Goal: Task Accomplishment & Management: Manage account settings

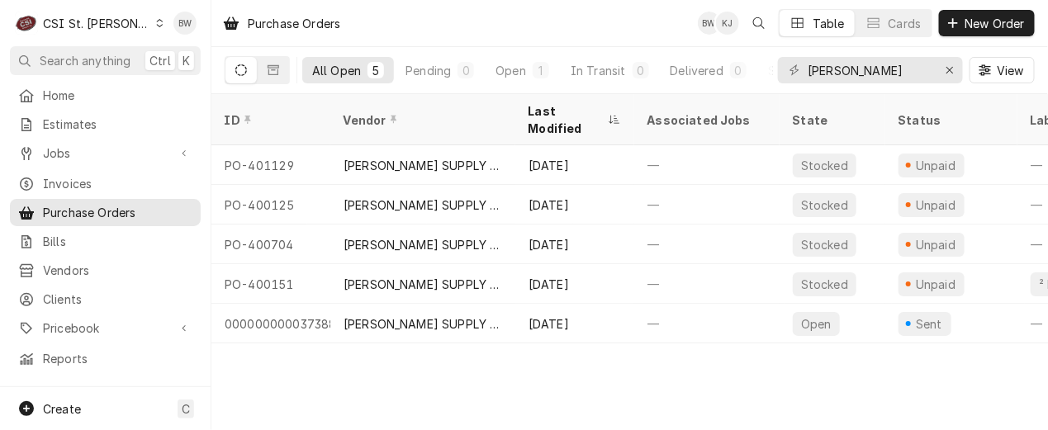
click at [502, 22] on div "Purchase Orders BW KJ Table Cards New Order" at bounding box center [630, 23] width 837 height 46
click at [156, 26] on icon "Dynamic Content Wrapper" at bounding box center [159, 23] width 7 height 8
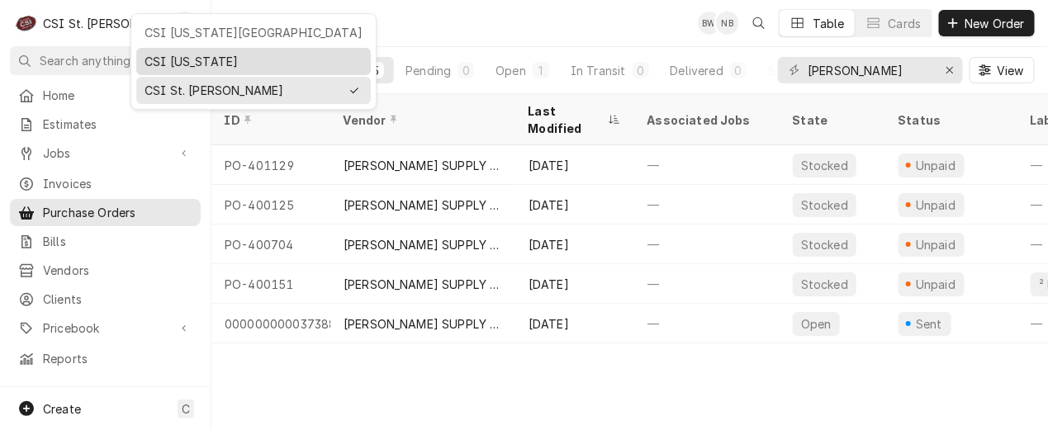
click at [153, 55] on div "CSI [US_STATE]" at bounding box center [254, 61] width 218 height 17
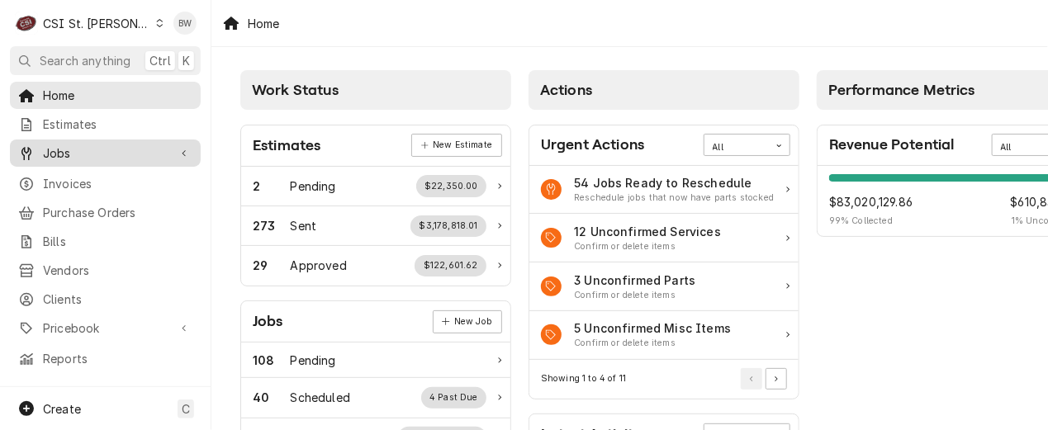
click at [93, 156] on span "Jobs" at bounding box center [105, 153] width 125 height 17
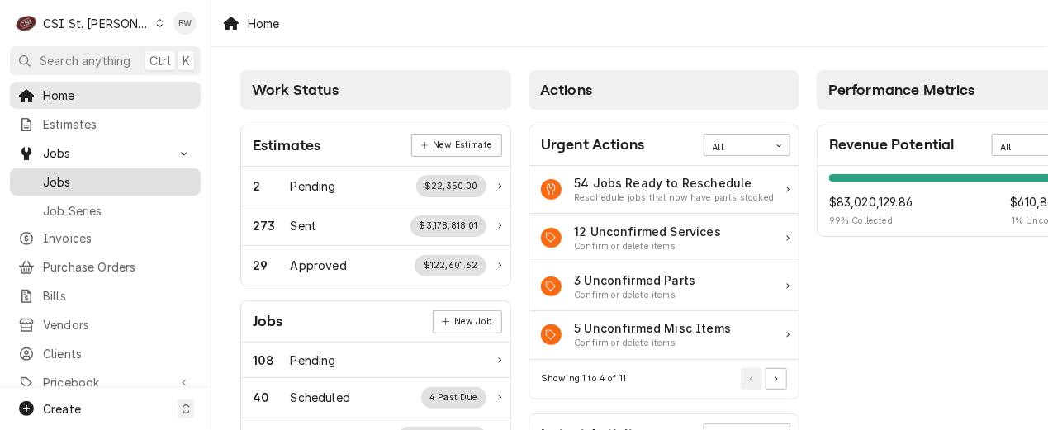
click at [91, 179] on span "Jobs" at bounding box center [118, 182] width 150 height 17
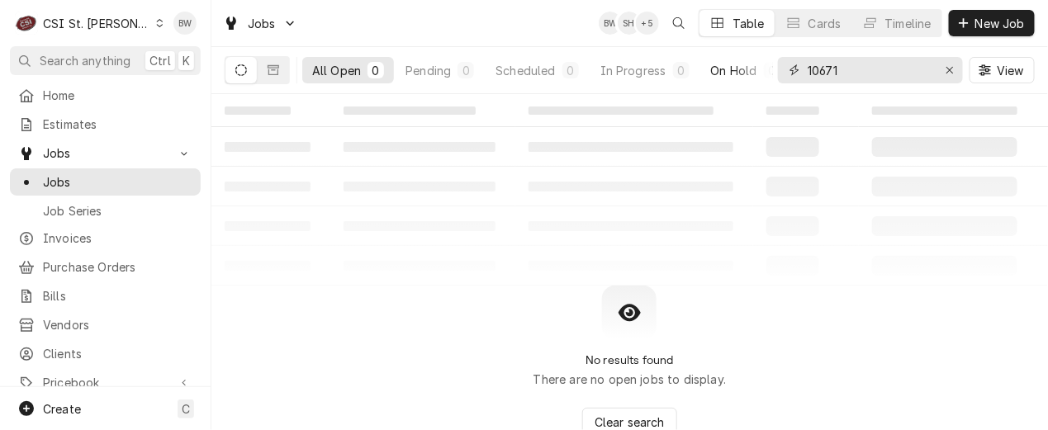
drag, startPoint x: 859, startPoint y: 75, endPoint x: 740, endPoint y: 75, distance: 119.0
click at [740, 75] on div "All Open 0 Pending 0 Scheduled 0 In Progress 0 On Hold 0 Completed 0 10671 View" at bounding box center [630, 70] width 810 height 46
click at [279, 73] on button "Dynamic Content Wrapper" at bounding box center [273, 70] width 31 height 26
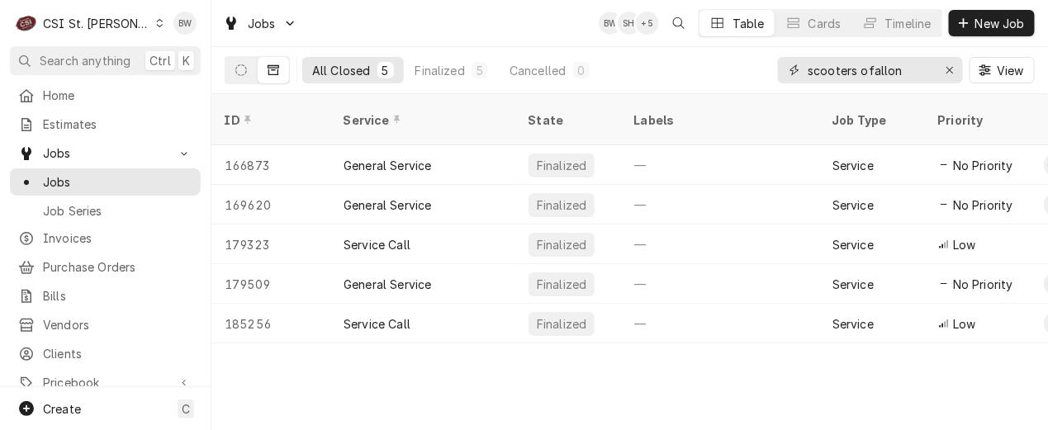
drag, startPoint x: 917, startPoint y: 72, endPoint x: 721, endPoint y: 65, distance: 195.9
click at [726, 66] on div "All Closed 5 Finalized 5 Cancelled 0 scooters ofallon View" at bounding box center [630, 70] width 810 height 46
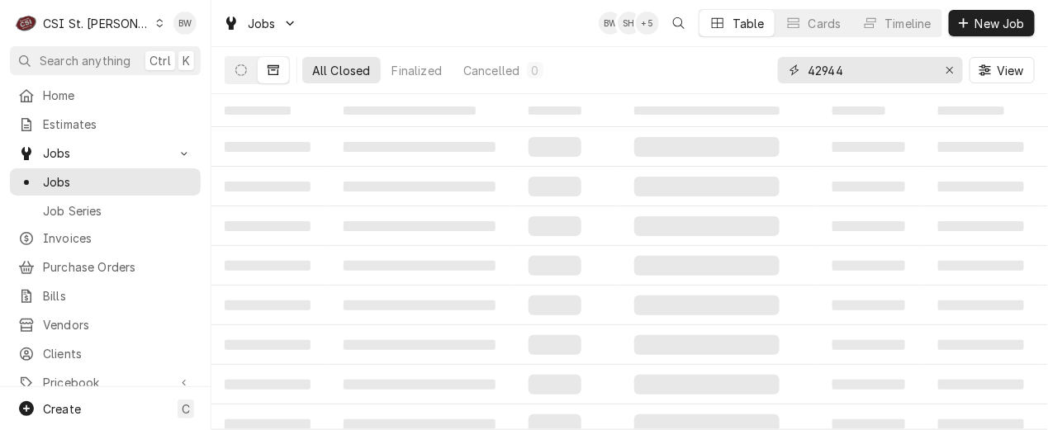
drag, startPoint x: 856, startPoint y: 75, endPoint x: 780, endPoint y: 65, distance: 76.7
click at [785, 65] on div "42944" at bounding box center [870, 70] width 185 height 26
type input "scooters ofallon"
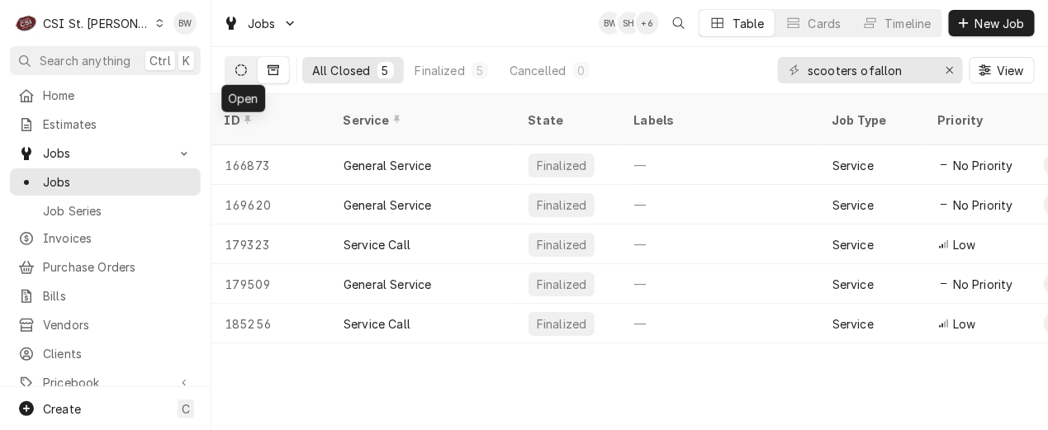
click at [241, 71] on icon "Dynamic Content Wrapper" at bounding box center [241, 70] width 12 height 12
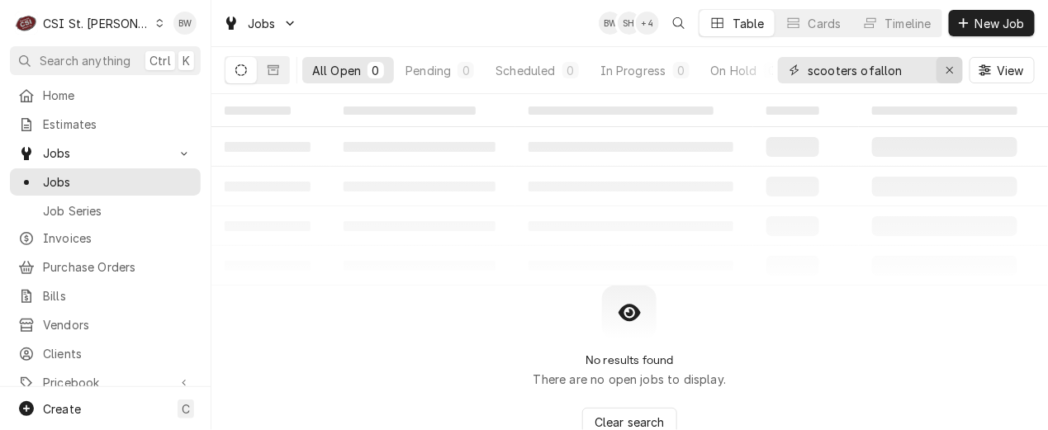
click at [944, 71] on div "Erase input" at bounding box center [950, 70] width 17 height 17
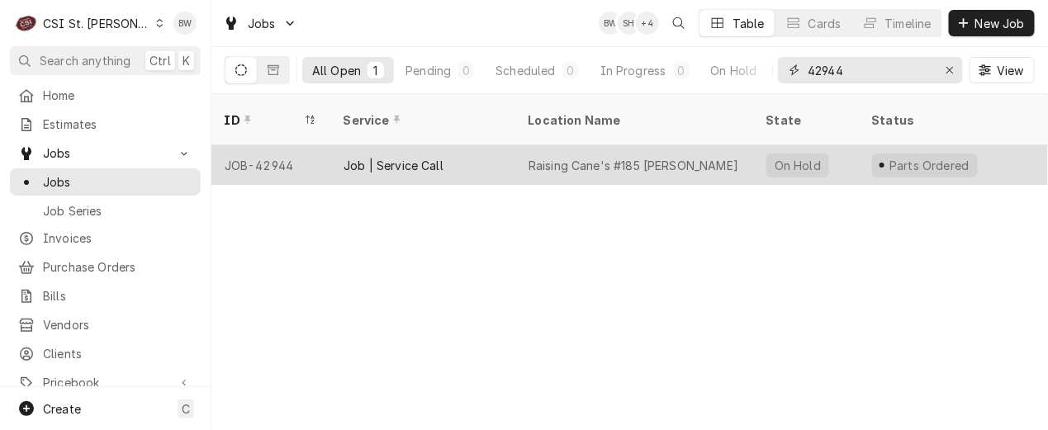
type input "42944"
click at [266, 145] on div "JOB-42944" at bounding box center [271, 165] width 119 height 40
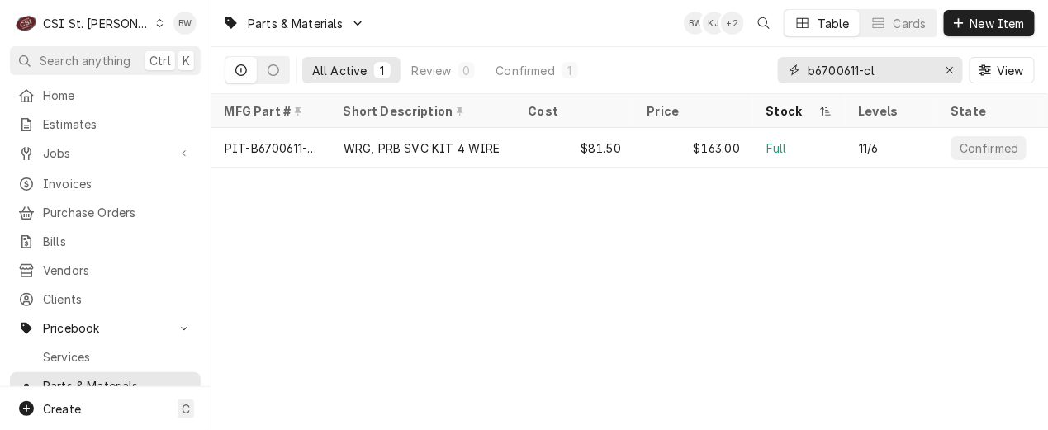
drag, startPoint x: 910, startPoint y: 74, endPoint x: 785, endPoint y: 66, distance: 125.0
click at [785, 66] on div "b6700611-cl" at bounding box center [870, 70] width 185 height 26
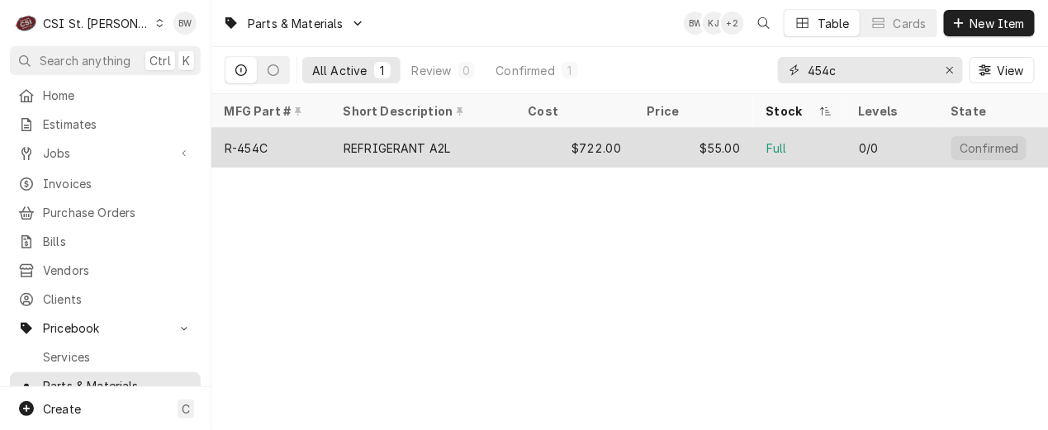
type input "454c"
click at [246, 144] on div "R-454C" at bounding box center [246, 148] width 43 height 17
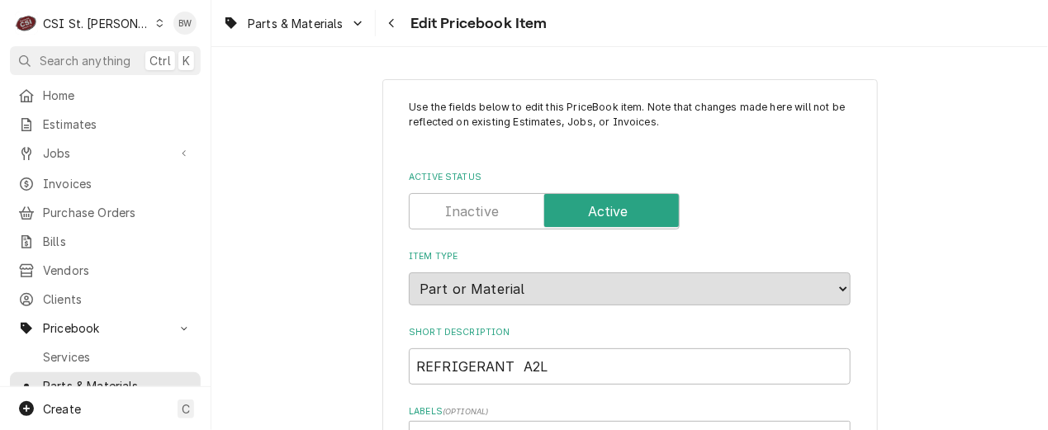
type textarea "x"
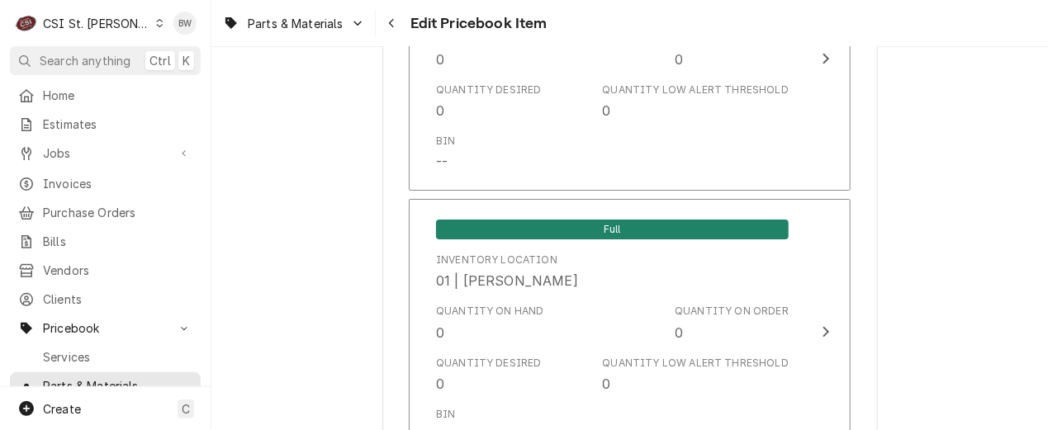
scroll to position [3800, 0]
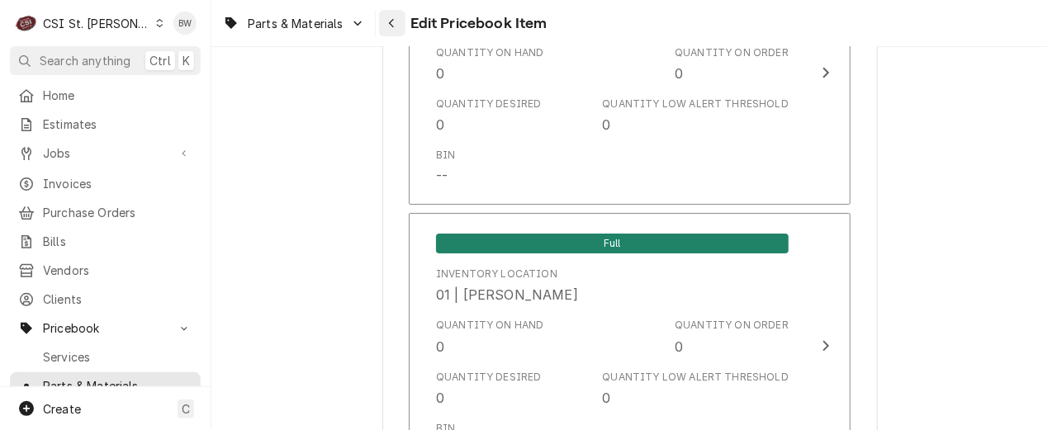
click at [387, 13] on button "Navigate back" at bounding box center [392, 23] width 26 height 26
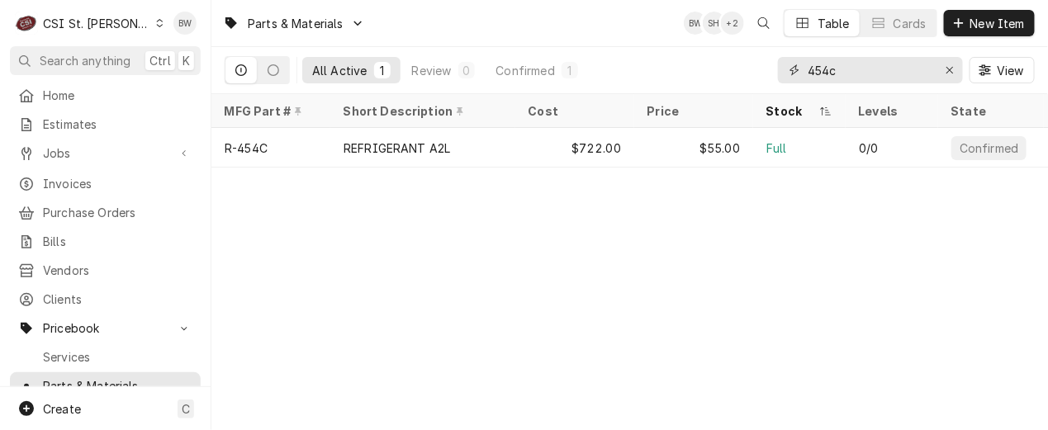
drag, startPoint x: 907, startPoint y: 74, endPoint x: 749, endPoint y: 65, distance: 158.9
click at [752, 68] on div "All Active 1 Review 0 Confirmed 1 454c View" at bounding box center [630, 70] width 810 height 46
click at [856, 67] on input "000008173" at bounding box center [870, 70] width 124 height 26
type input "000000308"
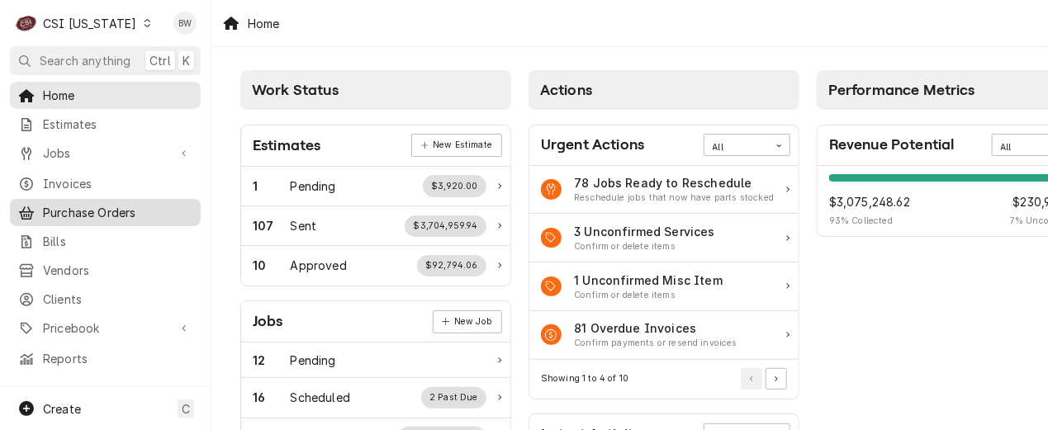
click at [93, 204] on span "Purchase Orders" at bounding box center [118, 212] width 150 height 17
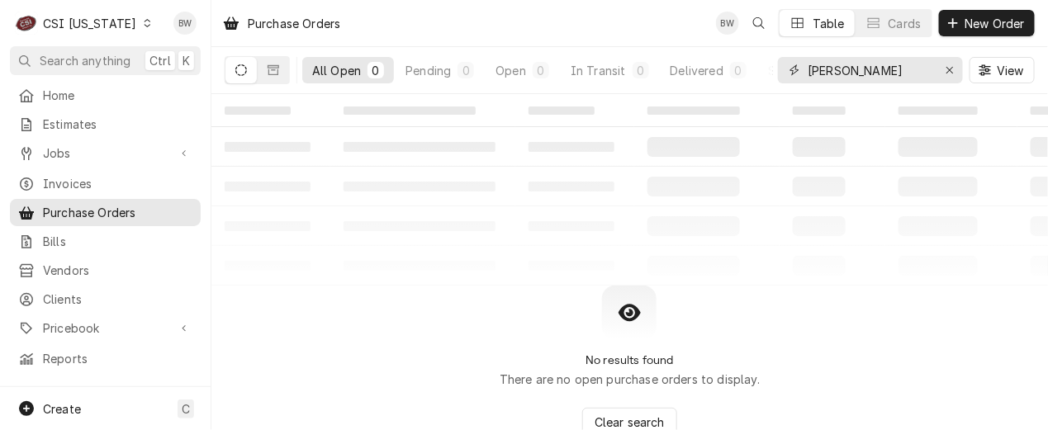
drag, startPoint x: 806, startPoint y: 69, endPoint x: 785, endPoint y: 66, distance: 21.6
click at [786, 66] on div "brauer" at bounding box center [870, 70] width 185 height 26
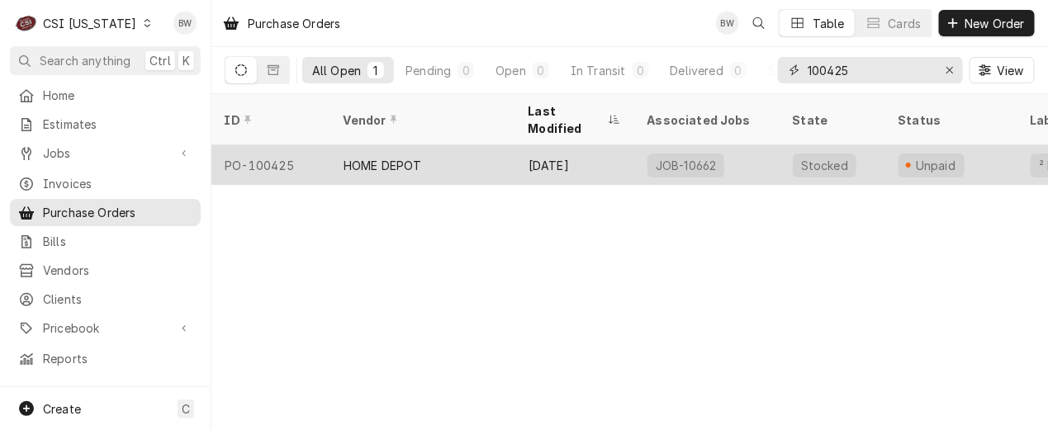
type input "100425"
click at [278, 145] on div "PO-100425" at bounding box center [271, 165] width 119 height 40
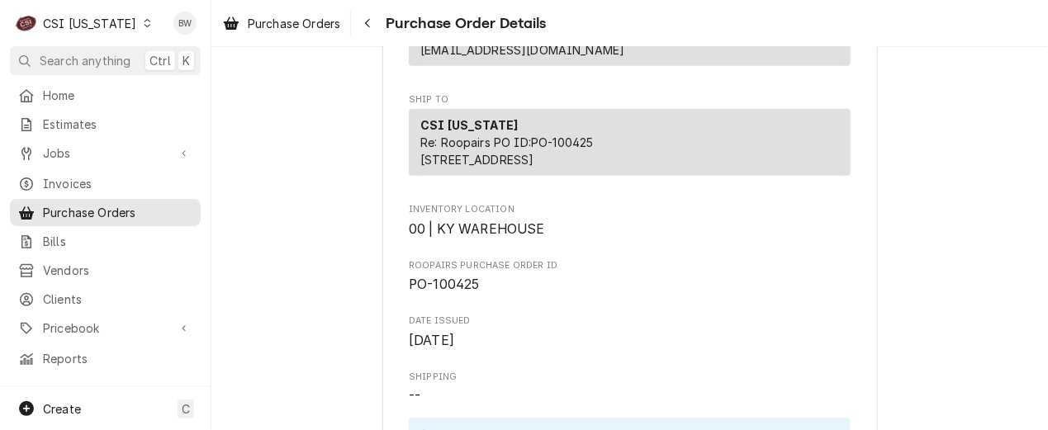
scroll to position [248, 0]
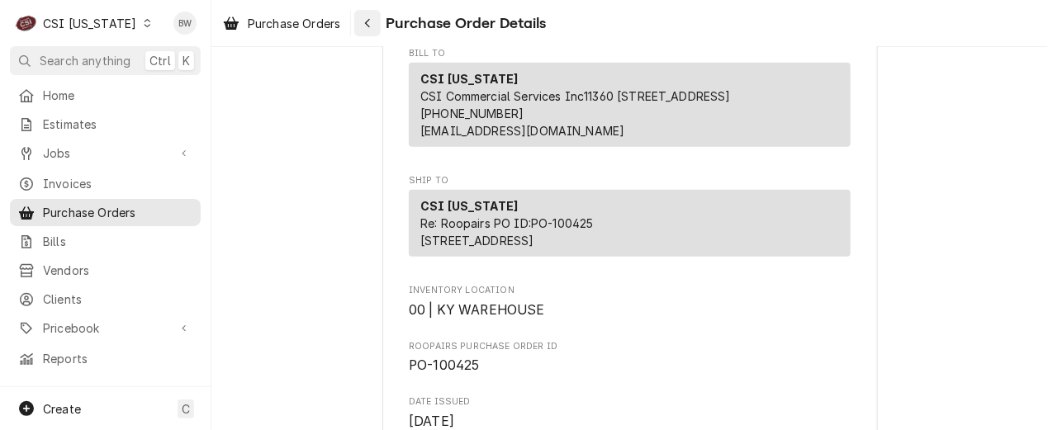
click at [370, 22] on icon "Navigate back" at bounding box center [367, 23] width 7 height 12
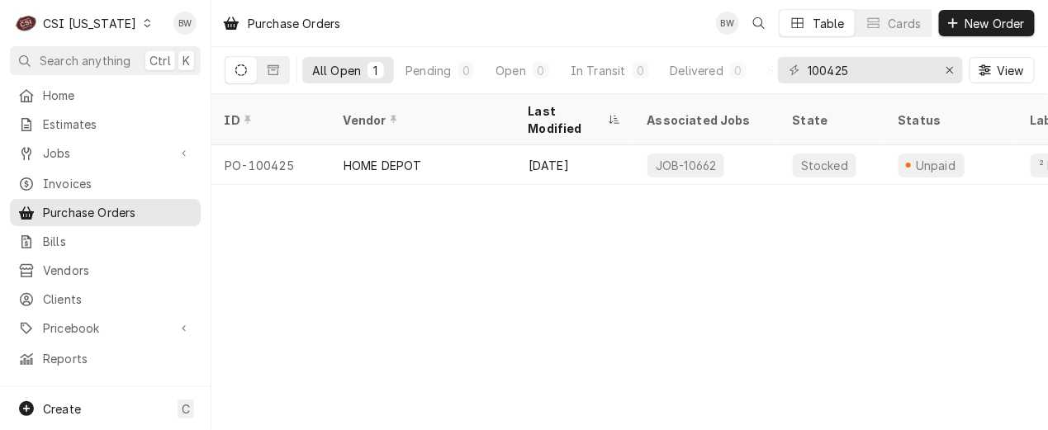
click at [144, 24] on icon "Dynamic Content Wrapper" at bounding box center [147, 23] width 7 height 8
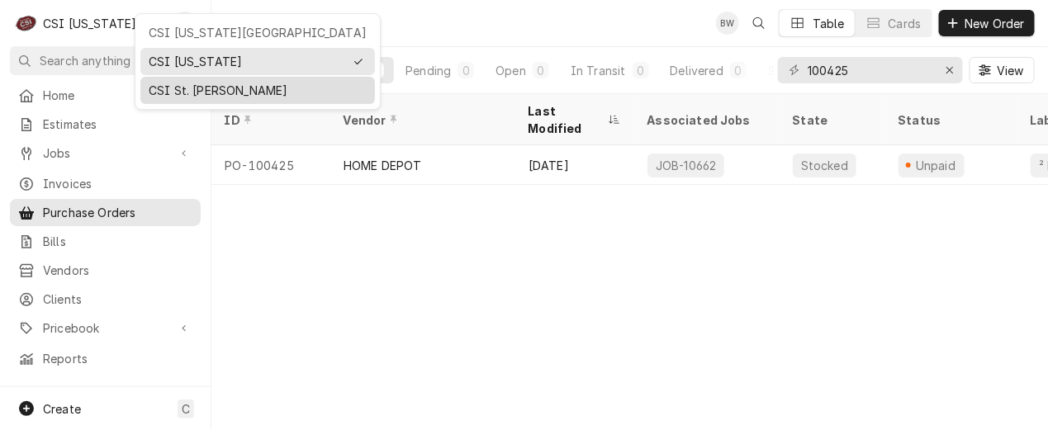
click at [159, 77] on div "CSI St. [PERSON_NAME]" at bounding box center [257, 90] width 235 height 27
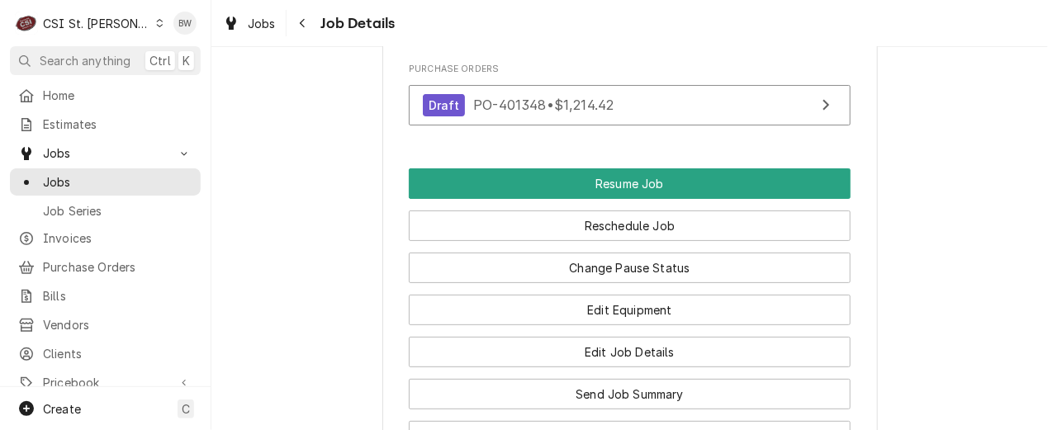
scroll to position [1983, 0]
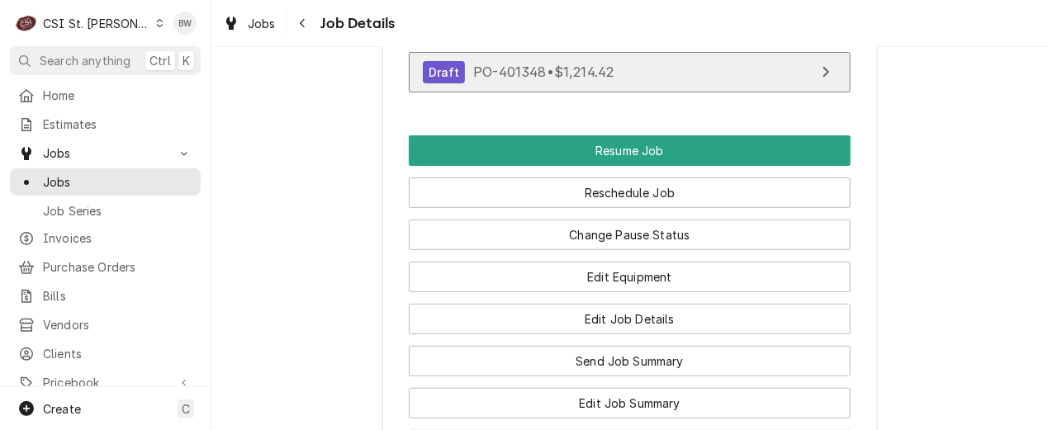
click at [523, 80] on span "PO-401348 • $1,214.42" at bounding box center [543, 72] width 140 height 17
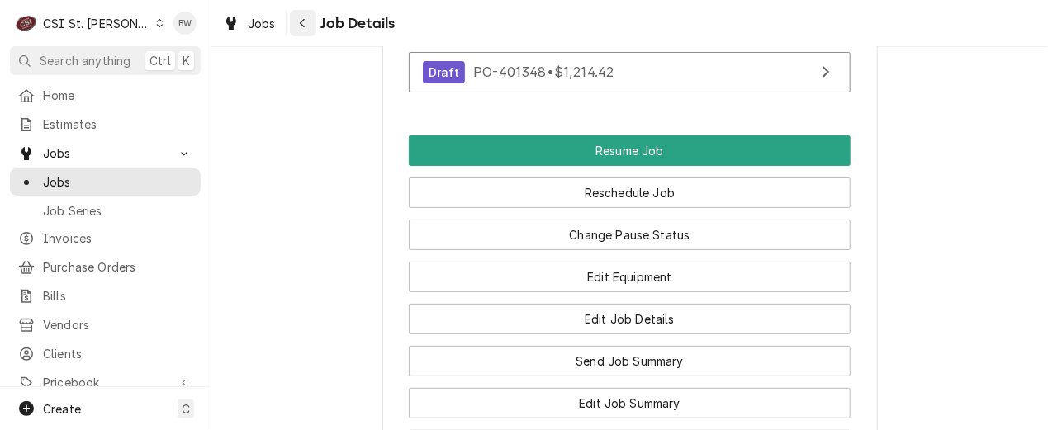
click at [307, 21] on div "Navigate back" at bounding box center [303, 23] width 17 height 17
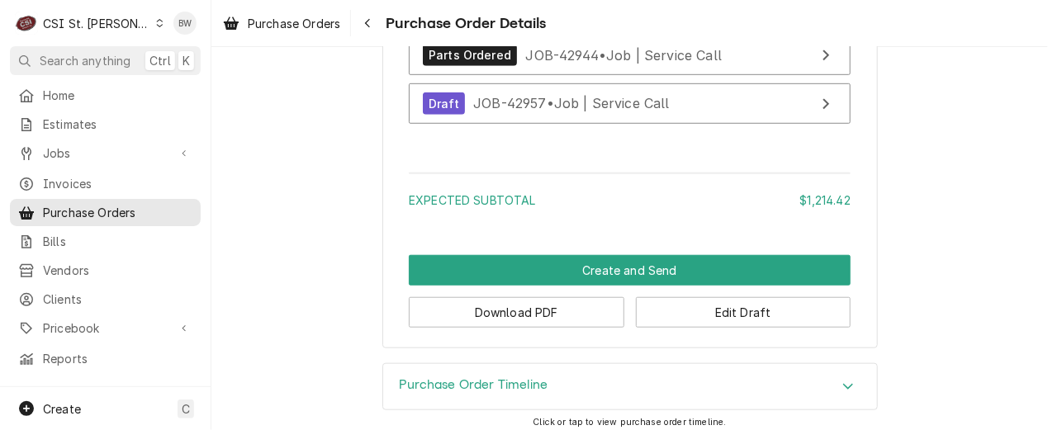
scroll to position [2313, 0]
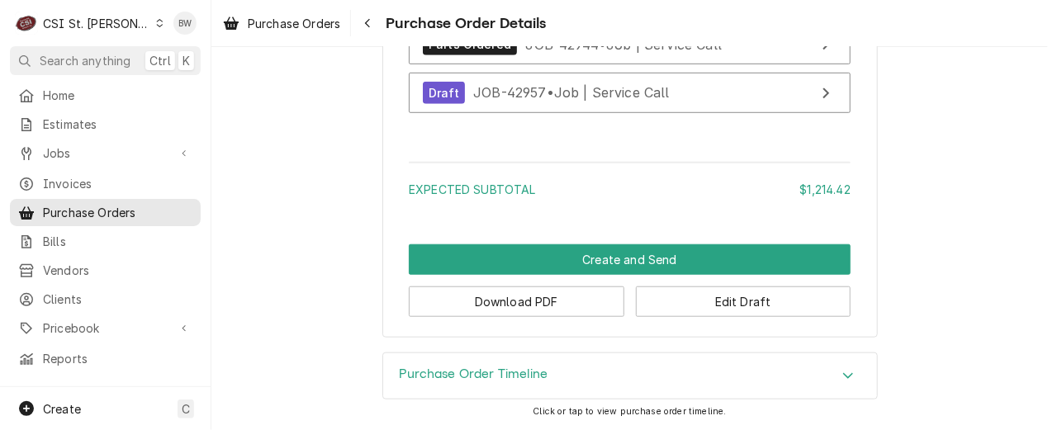
drag, startPoint x: 368, startPoint y: 21, endPoint x: 360, endPoint y: 61, distance: 40.5
click at [368, 22] on icon "Navigate back" at bounding box center [367, 23] width 7 height 12
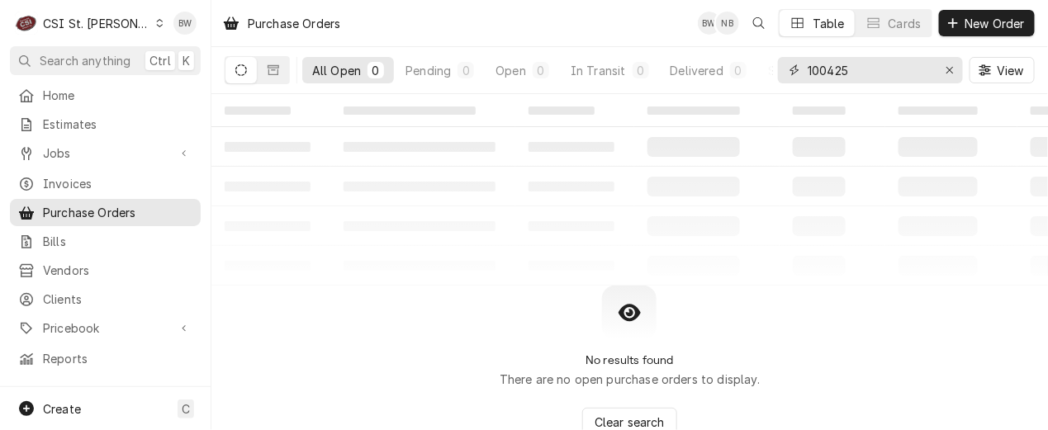
drag, startPoint x: 881, startPoint y: 69, endPoint x: 574, endPoint y: 15, distance: 311.3
click at [766, 59] on div "All Open 0 Pending 0 Open 0 In Transit 0 Delivered 0 Stocked 0 100425 View" at bounding box center [630, 70] width 810 height 46
click at [985, 28] on span "New Order" at bounding box center [996, 23] width 66 height 17
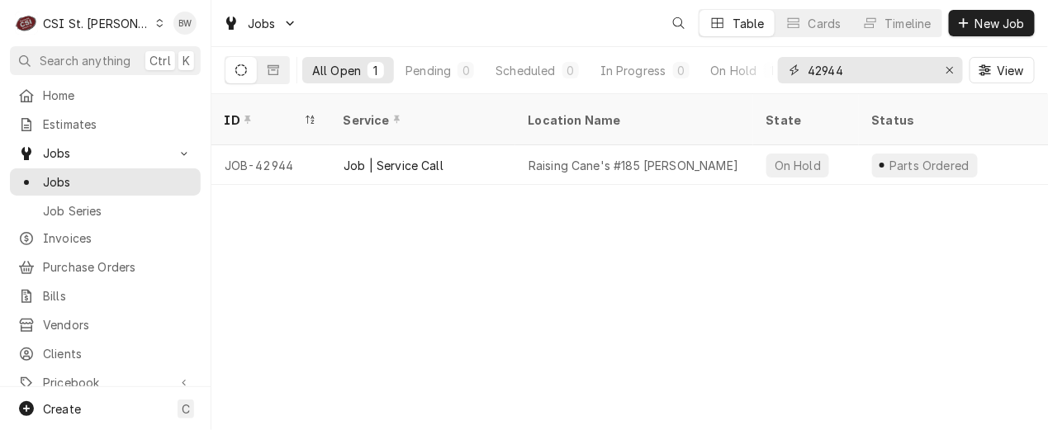
drag, startPoint x: 846, startPoint y: 69, endPoint x: 825, endPoint y: 71, distance: 20.8
click at [825, 71] on input "42944" at bounding box center [870, 70] width 124 height 26
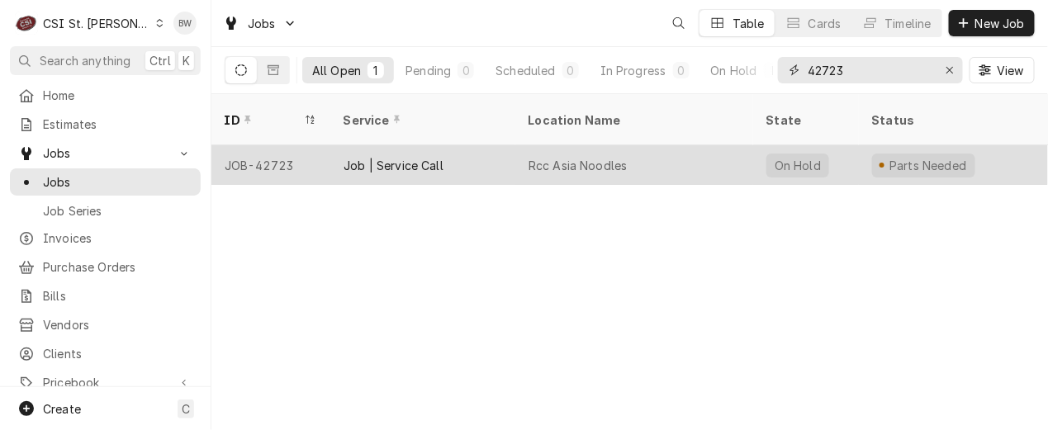
type input "42723"
click at [283, 147] on div "JOB-42723" at bounding box center [271, 165] width 119 height 40
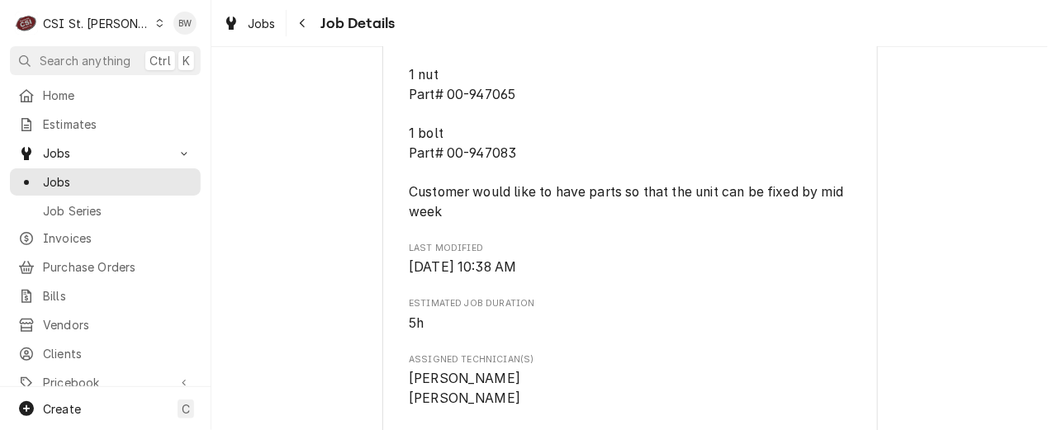
scroll to position [1487, 0]
click at [308, 19] on div "Navigate back" at bounding box center [303, 23] width 17 height 17
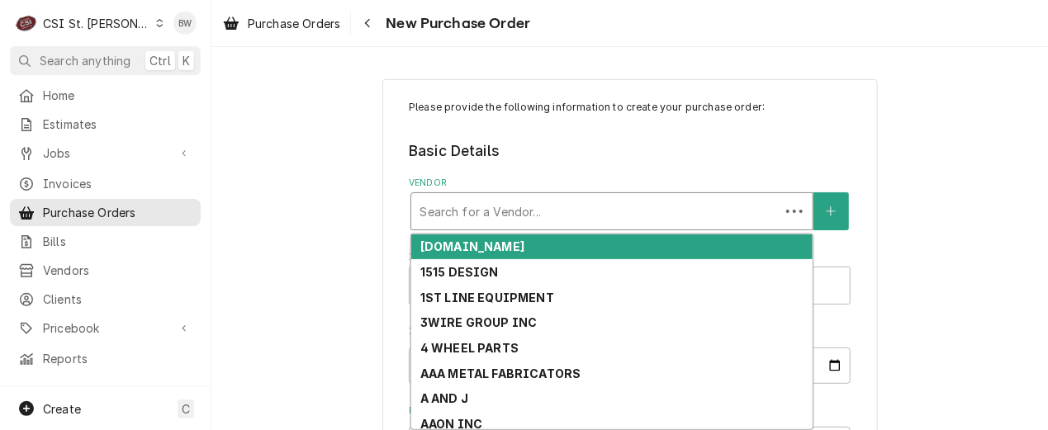
click at [428, 217] on div "Vendor" at bounding box center [596, 212] width 352 height 30
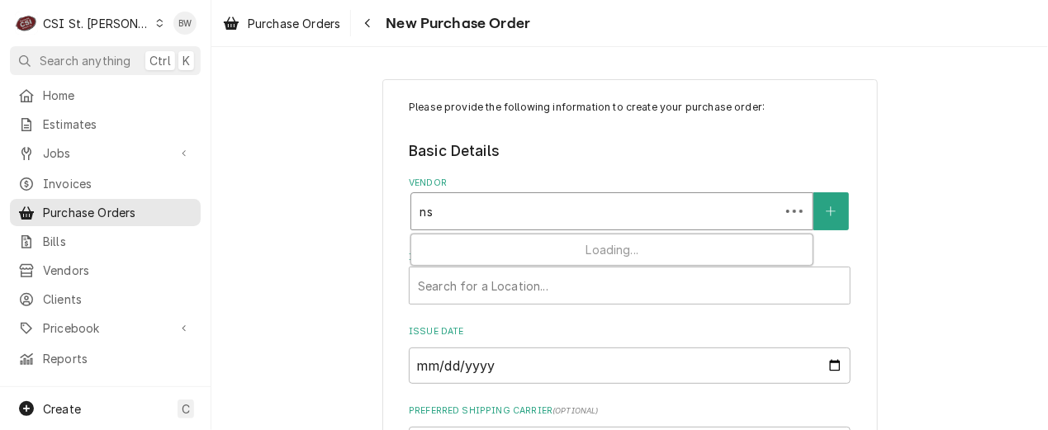
type input "nsc"
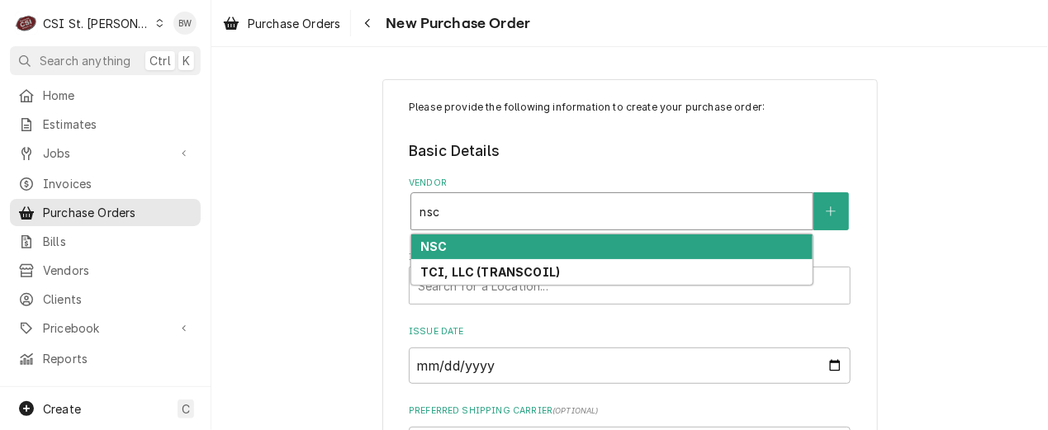
click at [425, 249] on strong "NSC" at bounding box center [434, 247] width 26 height 14
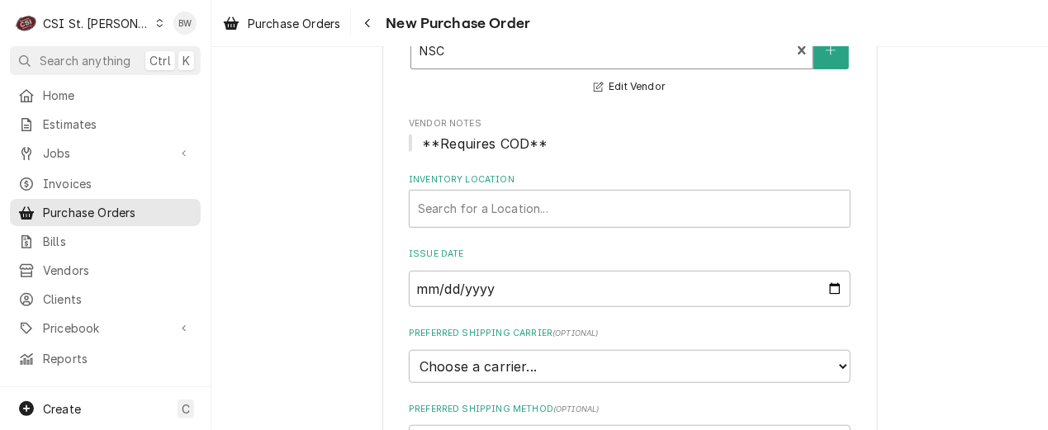
scroll to position [165, 0]
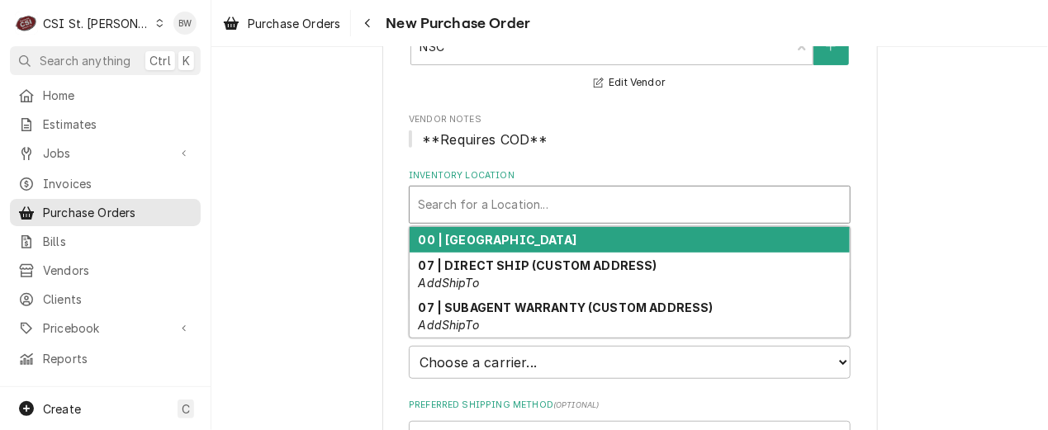
click at [434, 202] on div "Inventory Location" at bounding box center [630, 205] width 424 height 30
click at [449, 233] on strong "00 | [GEOGRAPHIC_DATA]" at bounding box center [498, 240] width 159 height 14
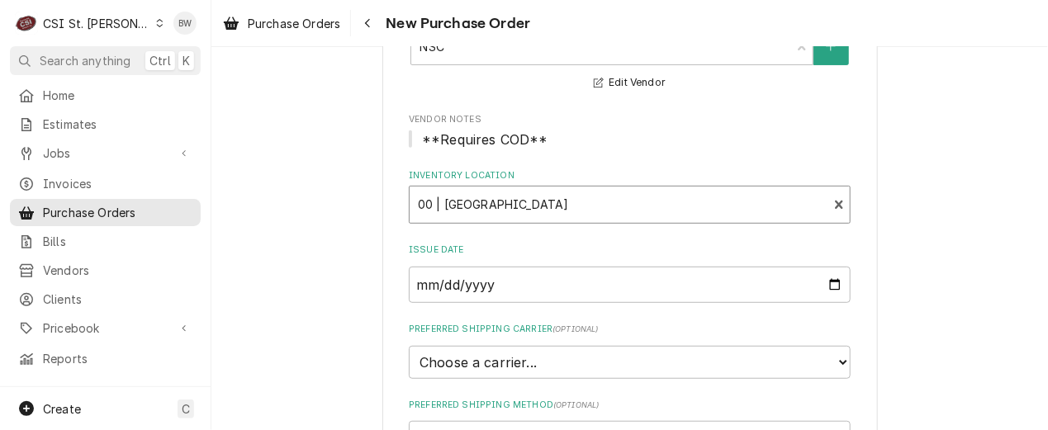
scroll to position [330, 0]
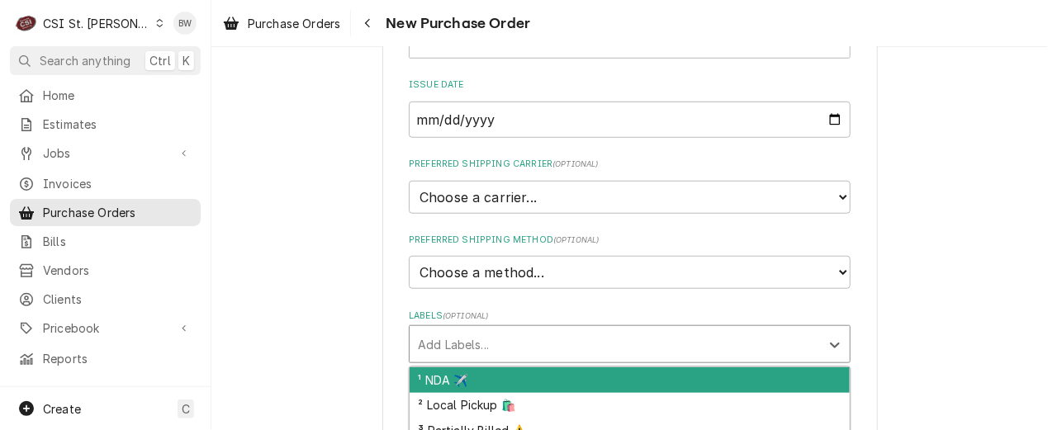
click at [475, 341] on div "Labels" at bounding box center [615, 345] width 394 height 30
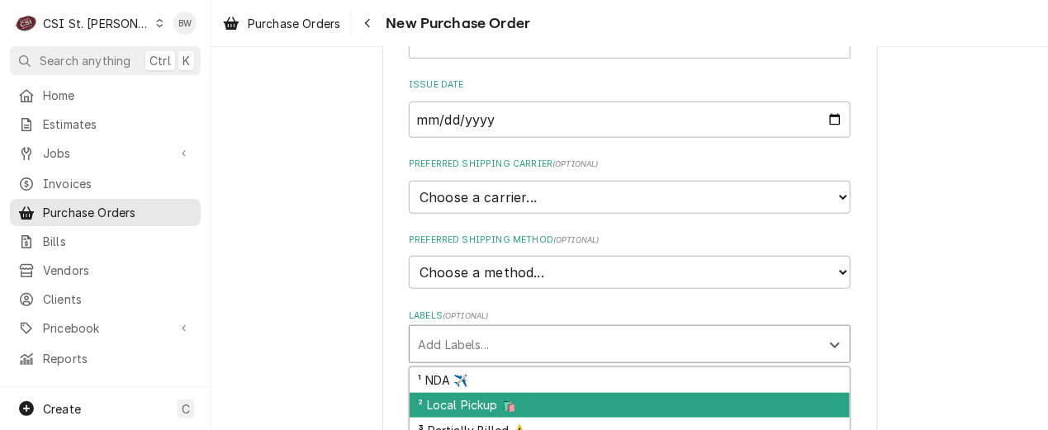
click at [455, 393] on div "² Local Pickup 🛍️" at bounding box center [630, 406] width 440 height 26
type textarea "x"
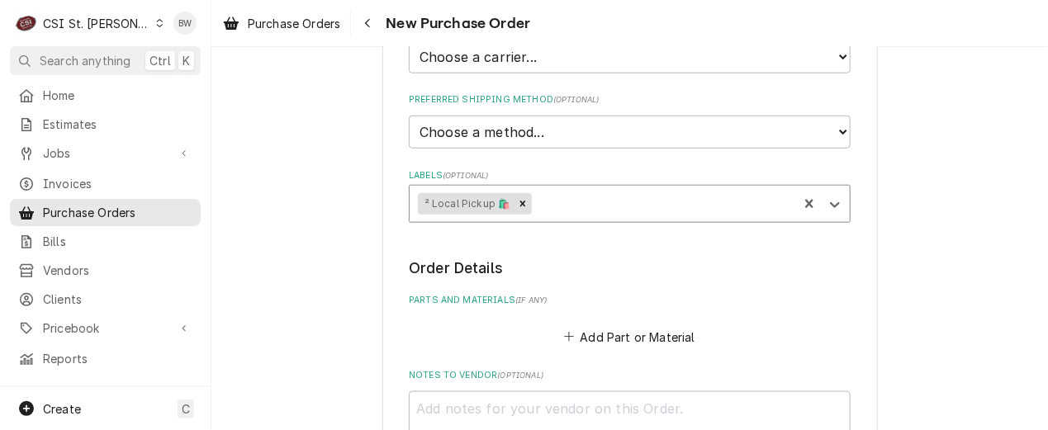
scroll to position [496, 0]
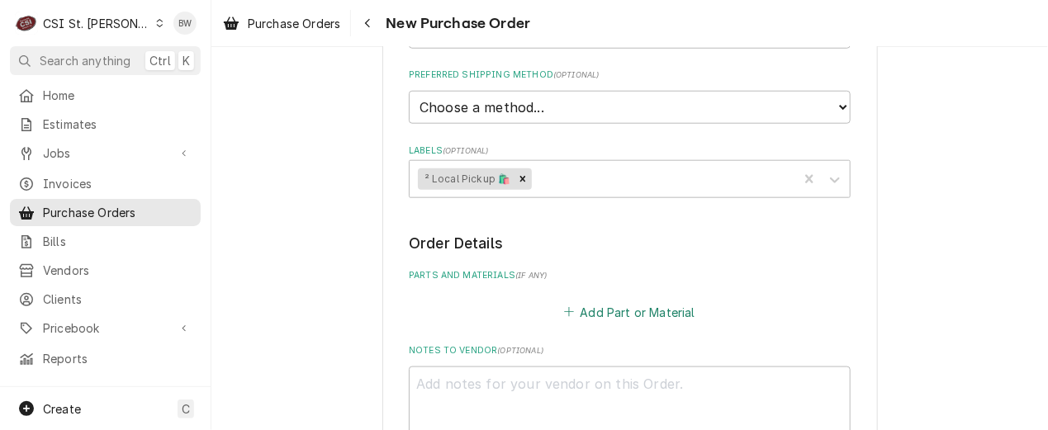
click at [605, 309] on button "Add Part or Material" at bounding box center [630, 312] width 136 height 23
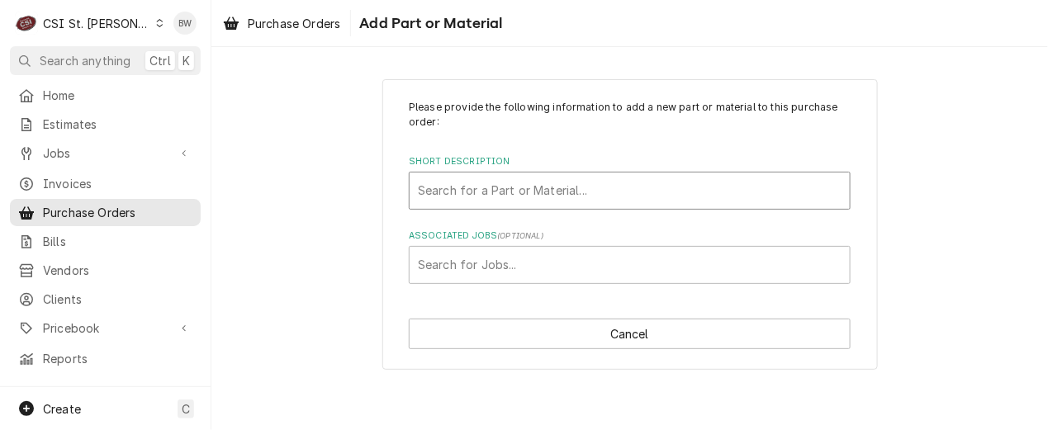
click at [447, 192] on div "Short Description" at bounding box center [630, 191] width 424 height 30
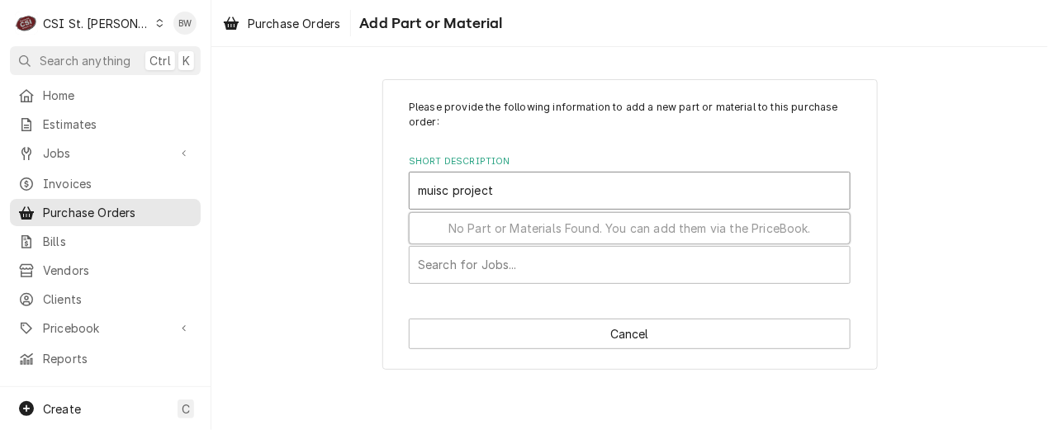
type input "misc project"
click at [431, 194] on input "misc project" at bounding box center [454, 191] width 72 height 26
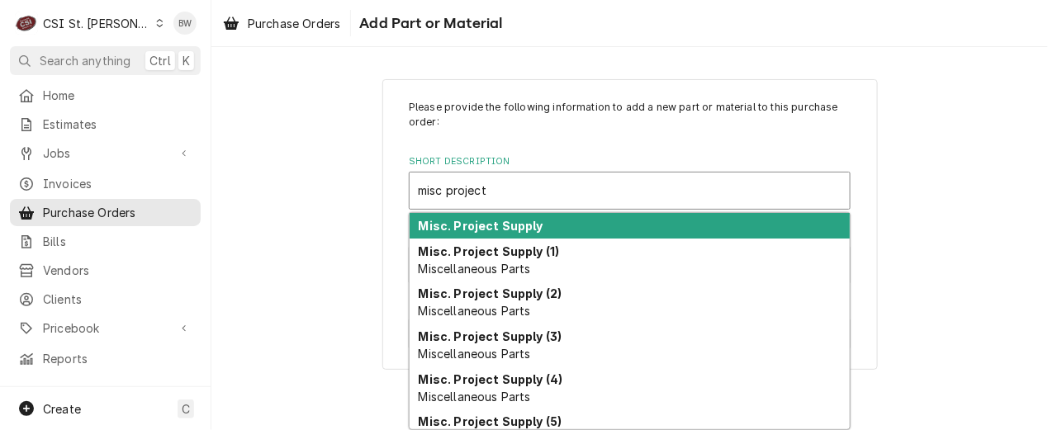
click at [492, 222] on strong "Misc. Project Supply" at bounding box center [481, 226] width 125 height 14
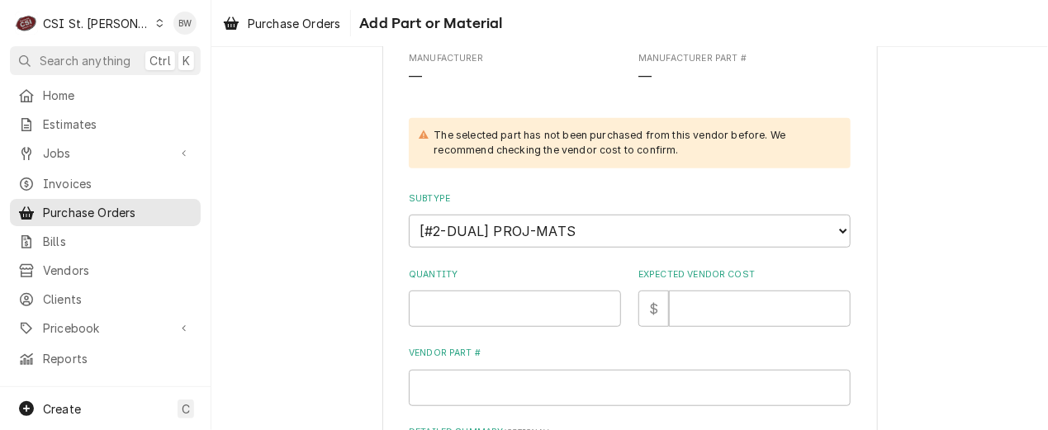
scroll to position [248, 0]
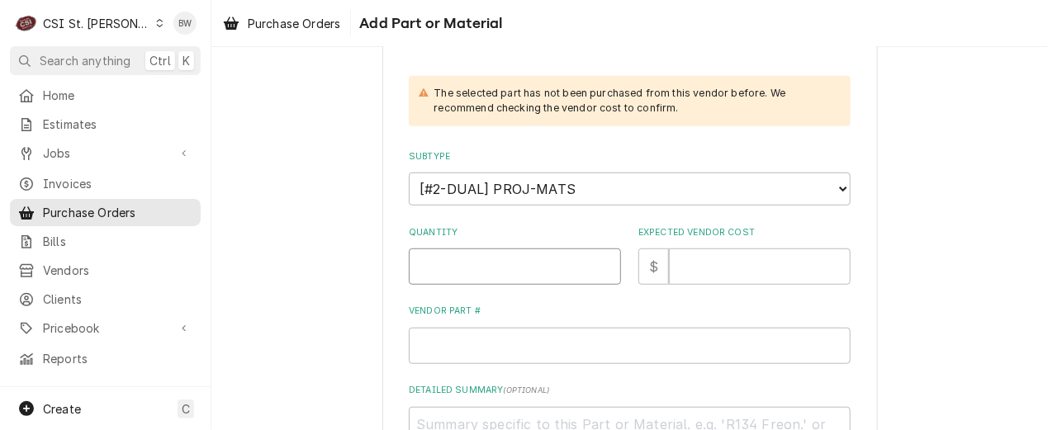
type textarea "x"
click at [447, 264] on input "1" at bounding box center [515, 267] width 212 height 36
type input "1"
type textarea "x"
type input "0"
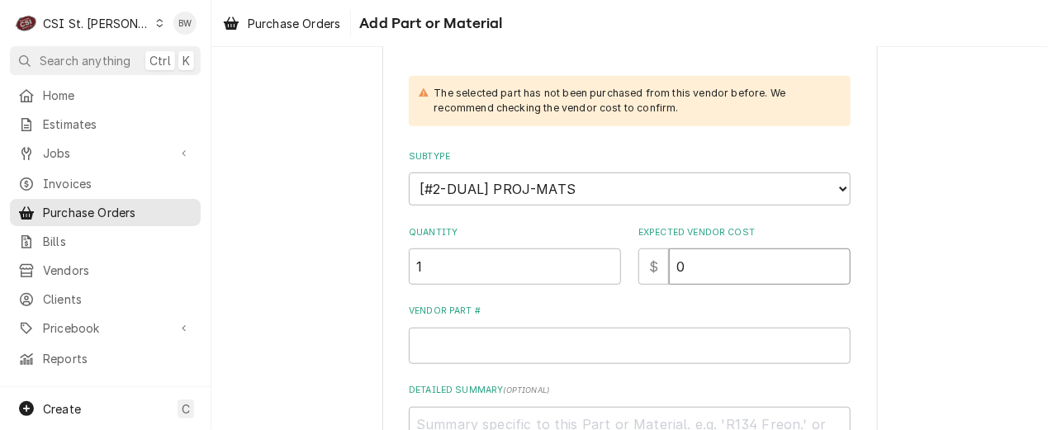
type textarea "x"
type input "00"
click at [429, 341] on input "Vendor Part #" at bounding box center [630, 346] width 442 height 36
type textarea "x"
type input "N"
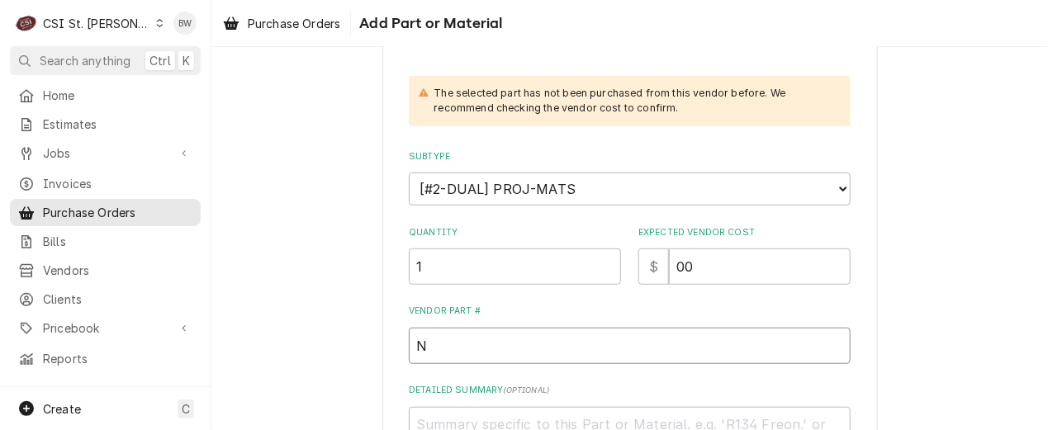
type textarea "x"
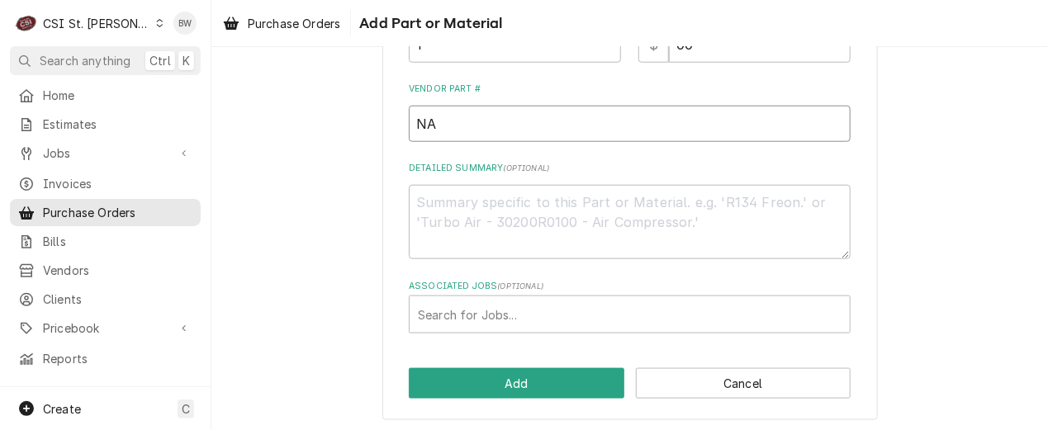
scroll to position [473, 0]
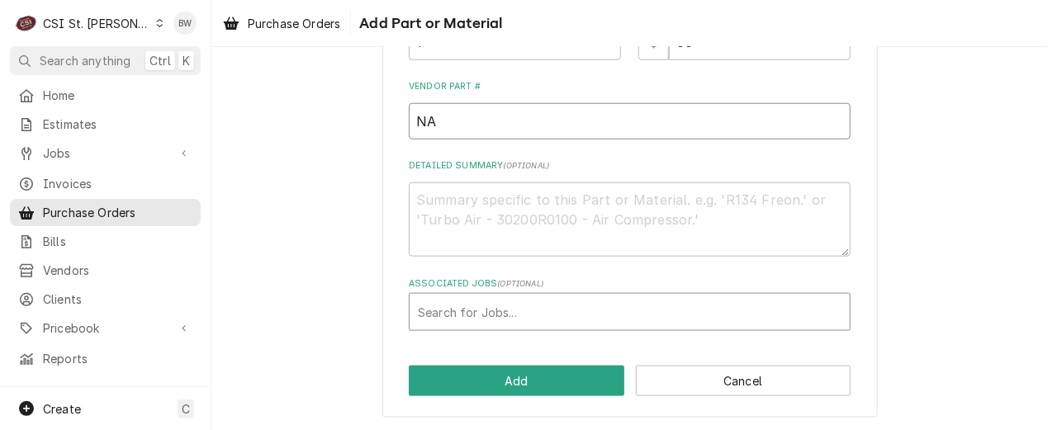
type input "NA"
click at [442, 316] on div "Associated Jobs" at bounding box center [630, 312] width 424 height 30
type input "42925"
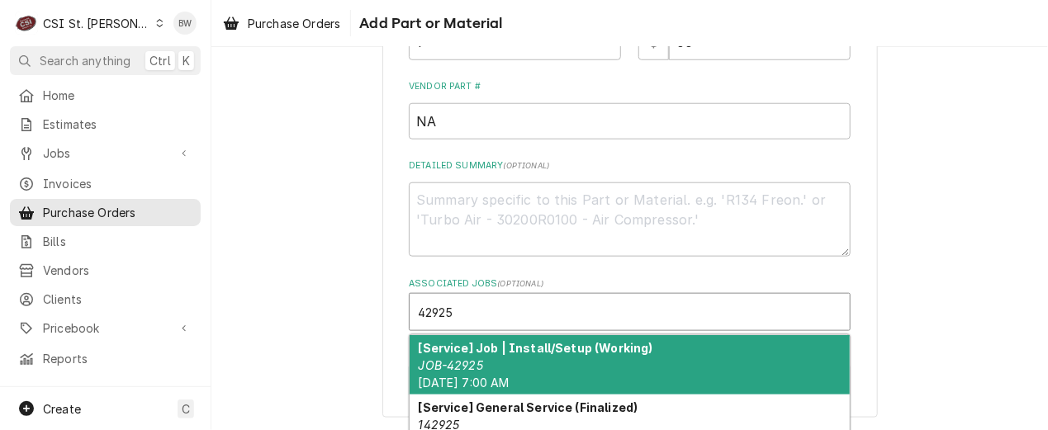
click at [459, 347] on strong "[Service] Job | Install/Setup (Working)" at bounding box center [536, 348] width 235 height 14
type textarea "x"
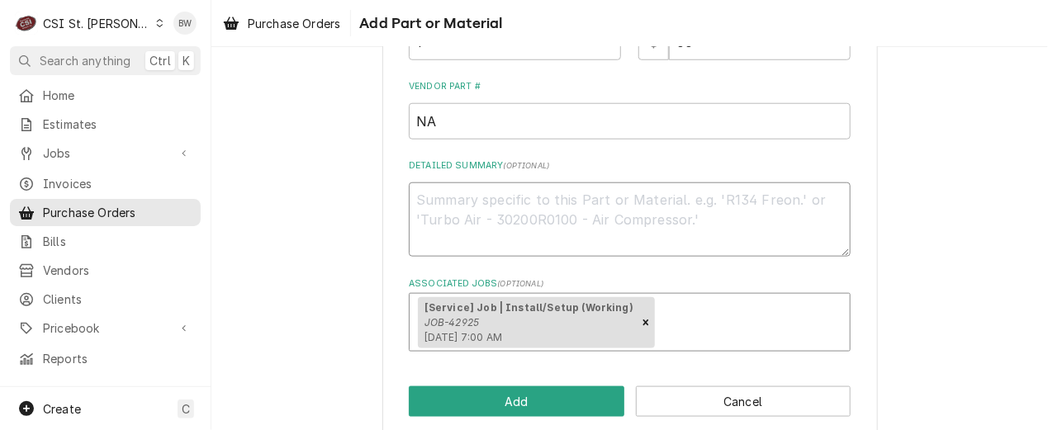
click at [474, 214] on textarea "Detailed Summary ( optional )" at bounding box center [630, 220] width 442 height 74
type textarea "x"
type textarea "M"
type textarea "x"
type textarea "Mi"
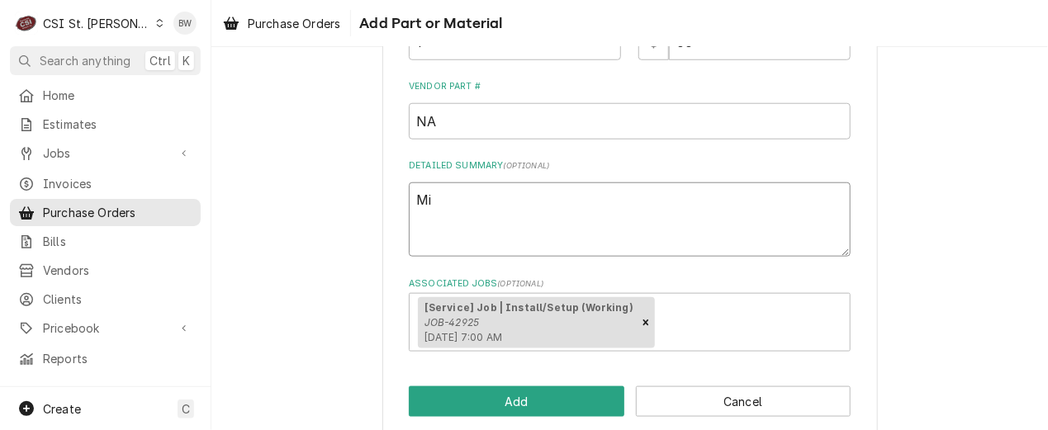
type textarea "x"
type textarea "Mik"
type textarea "x"
type textarea "Mike"
type textarea "x"
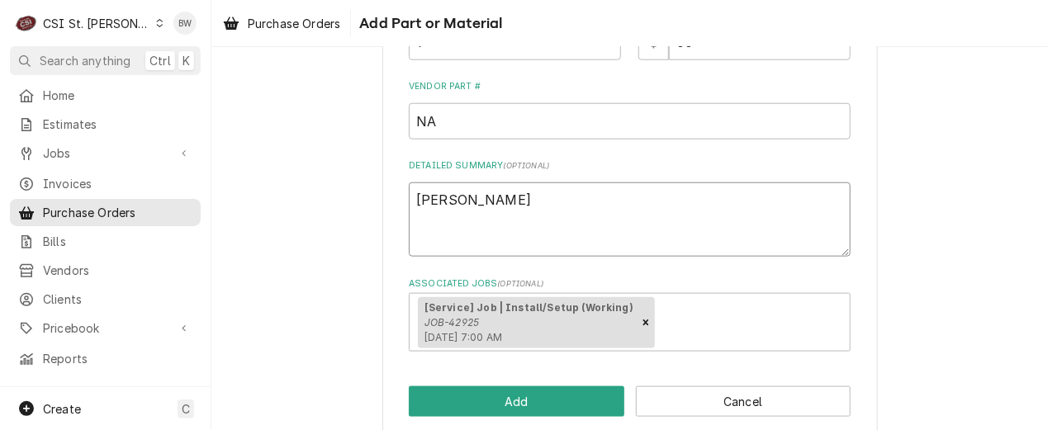
type textarea "Mike"
type textarea "x"
type textarea "Mike B"
type textarea "x"
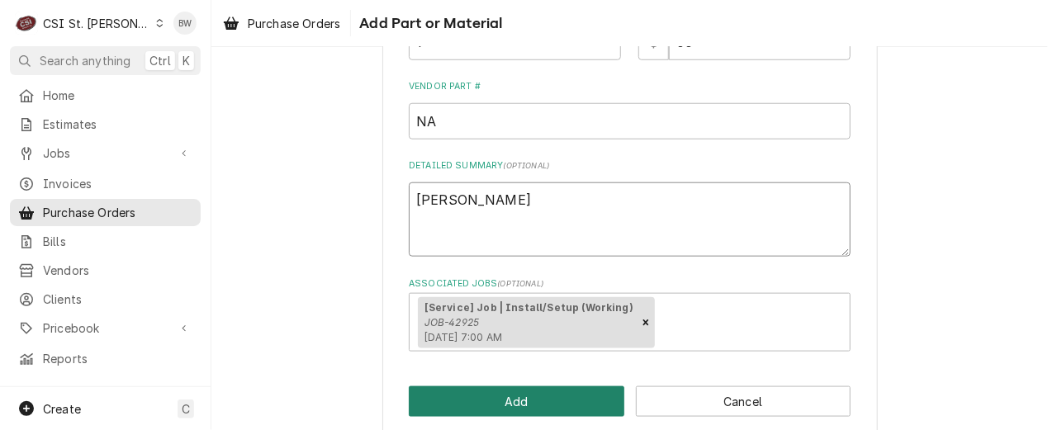
type textarea "Mike B"
click at [493, 399] on button "Add" at bounding box center [517, 402] width 216 height 31
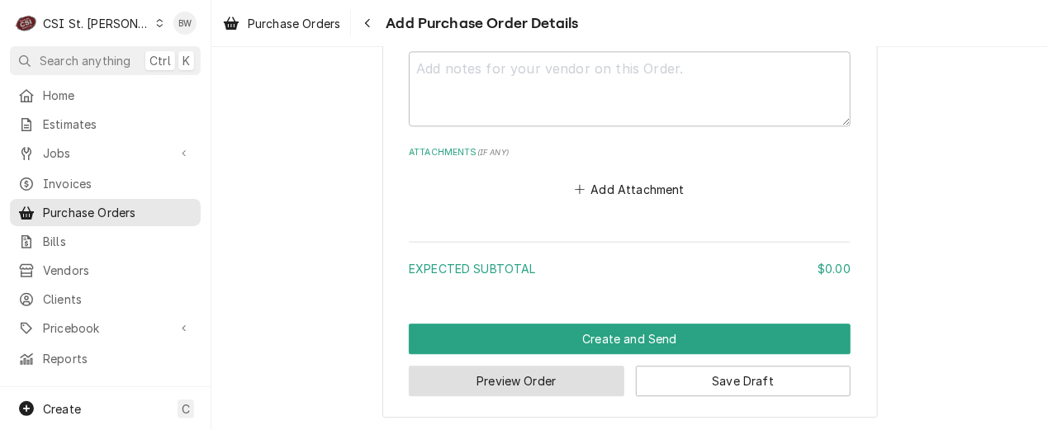
click at [517, 383] on button "Preview Order" at bounding box center [517, 381] width 216 height 31
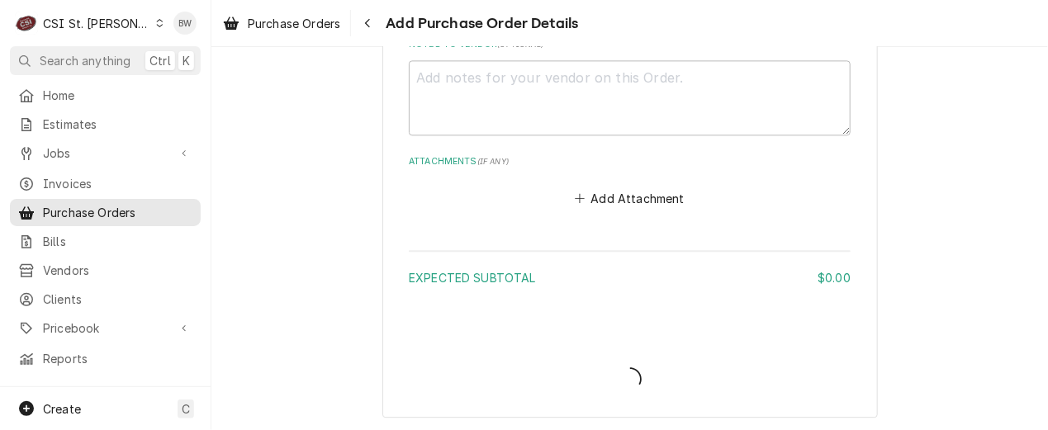
type textarea "x"
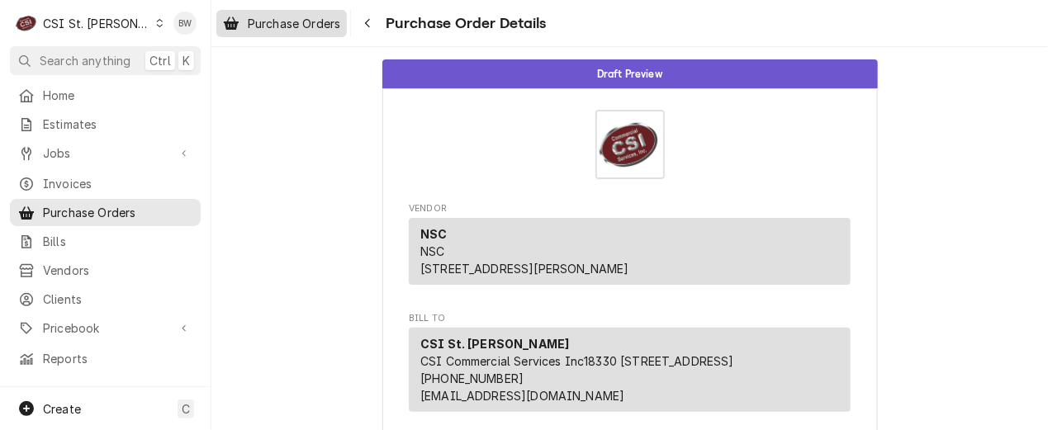
click at [328, 22] on span "Purchase Orders" at bounding box center [294, 23] width 93 height 17
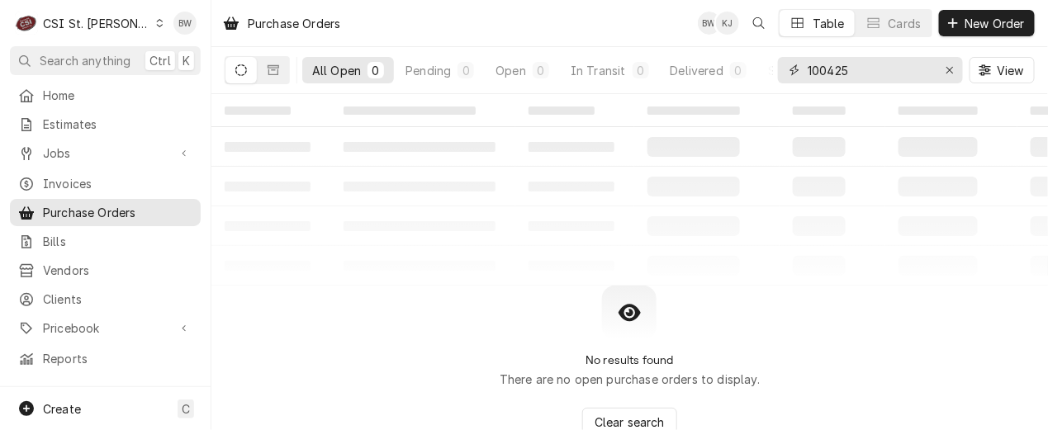
drag, startPoint x: 864, startPoint y: 65, endPoint x: 802, endPoint y: 64, distance: 62.0
click at [802, 64] on div "100425" at bounding box center [870, 70] width 185 height 26
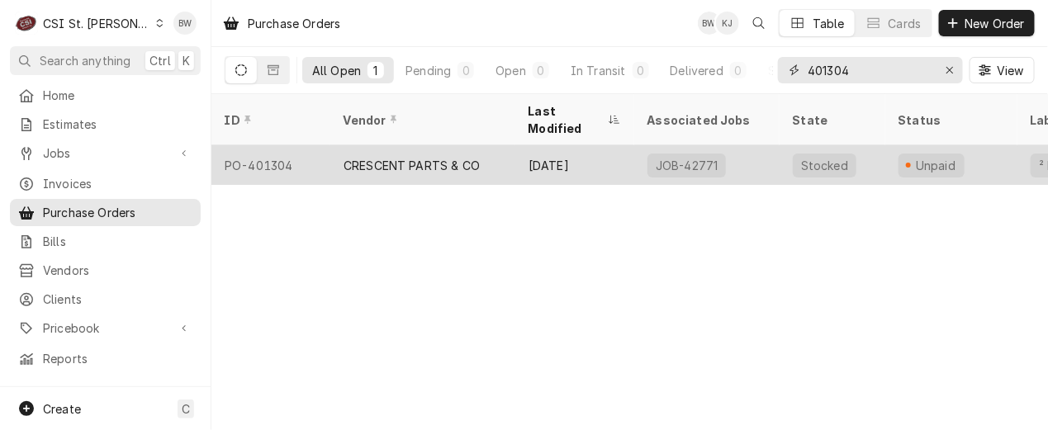
type input "401304"
click at [273, 145] on div "PO-401304" at bounding box center [271, 165] width 119 height 40
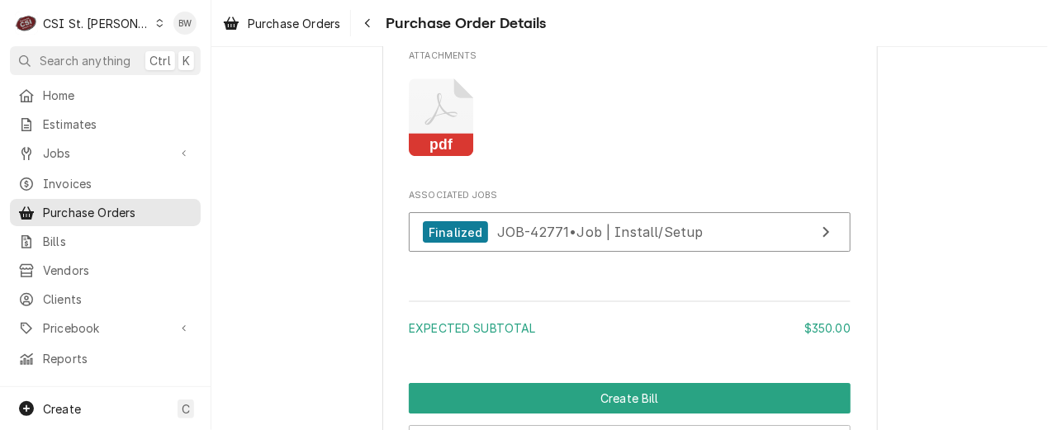
scroll to position [1652, 0]
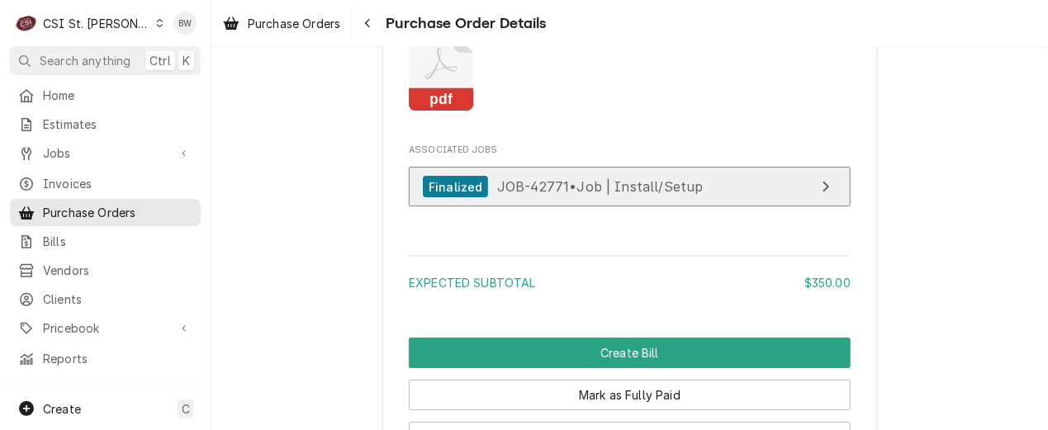
click at [504, 195] on span "JOB-42771 • Job | Install/Setup" at bounding box center [600, 186] width 207 height 17
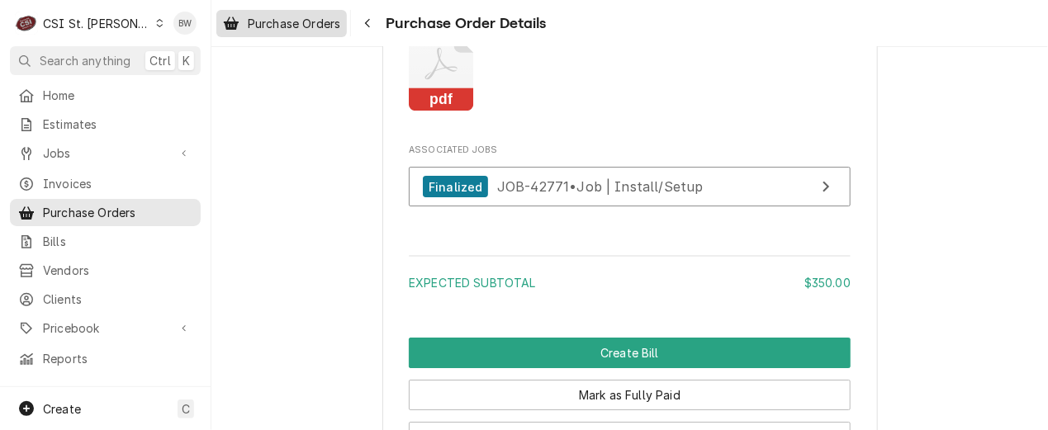
click at [320, 21] on span "Purchase Orders" at bounding box center [294, 23] width 93 height 17
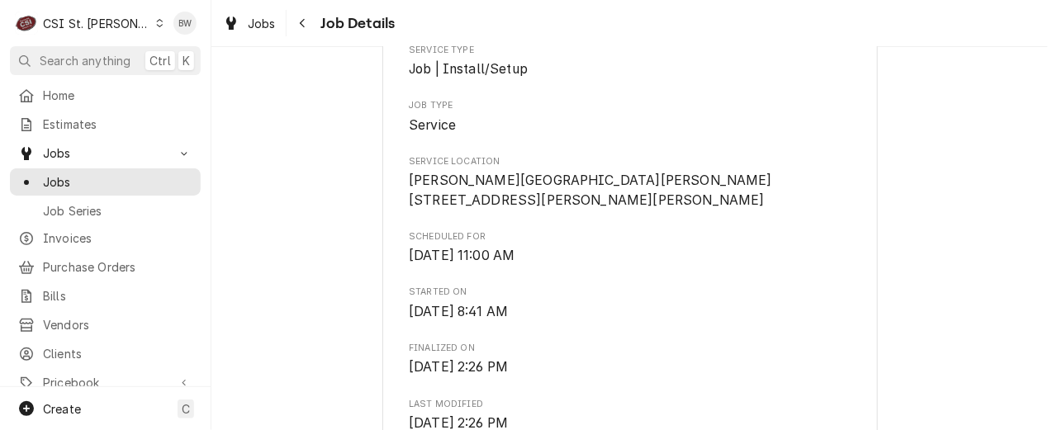
scroll to position [83, 0]
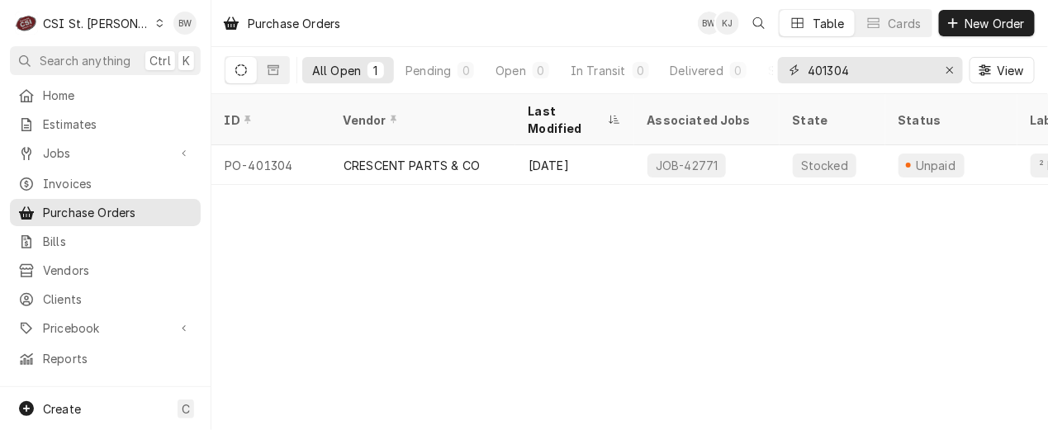
click at [857, 72] on input "401304" at bounding box center [870, 70] width 124 height 26
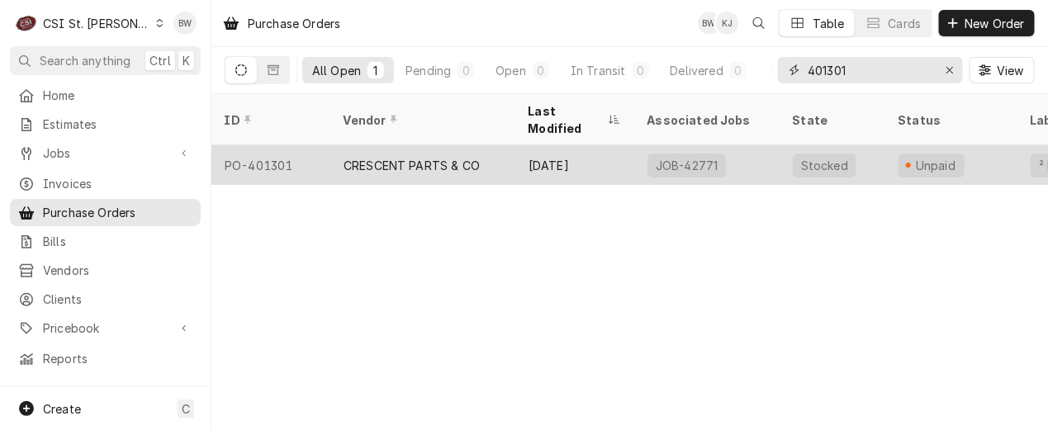
type input "401301"
click at [314, 145] on div "PO-401301" at bounding box center [271, 165] width 119 height 40
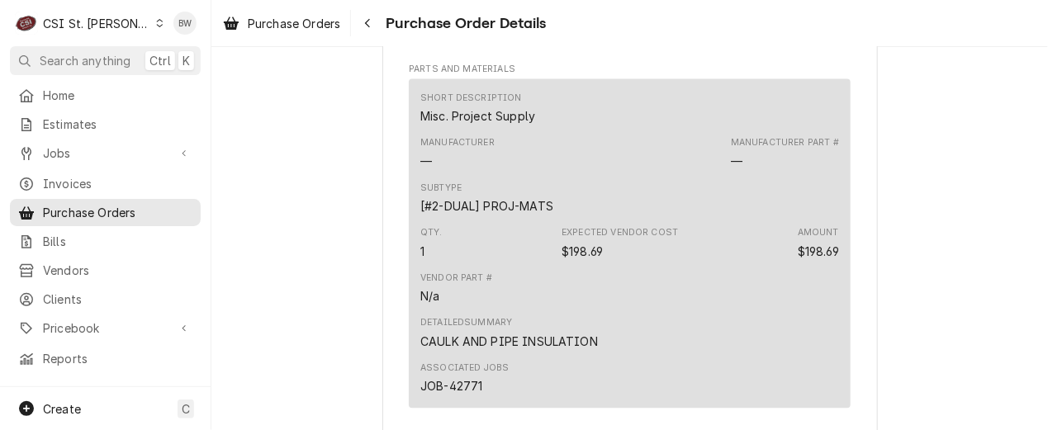
scroll to position [1239, 0]
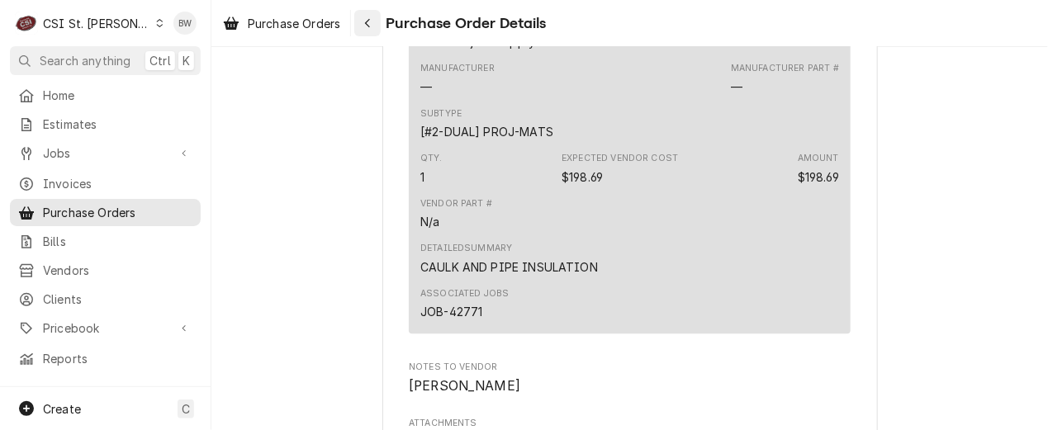
click at [376, 19] on div "Navigate back" at bounding box center [367, 23] width 17 height 17
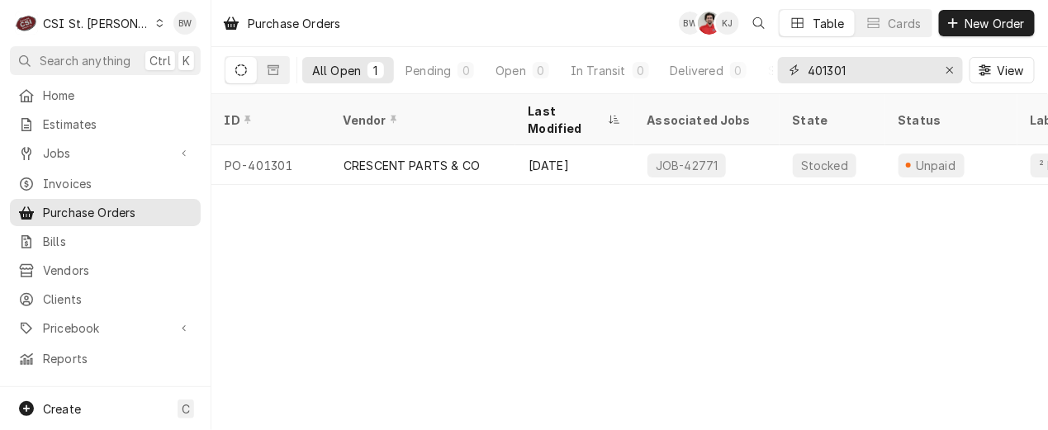
click at [850, 74] on input "401301" at bounding box center [870, 70] width 124 height 26
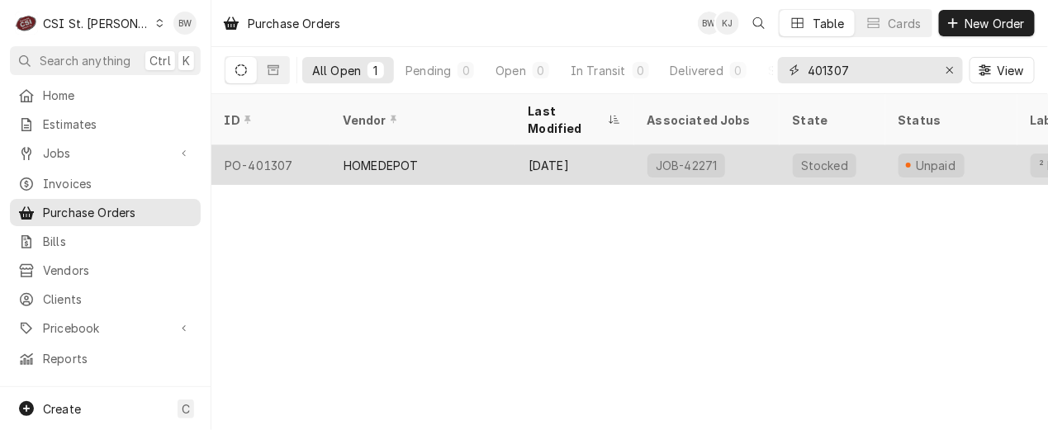
type input "401307"
click at [291, 145] on div "PO-401307" at bounding box center [271, 165] width 119 height 40
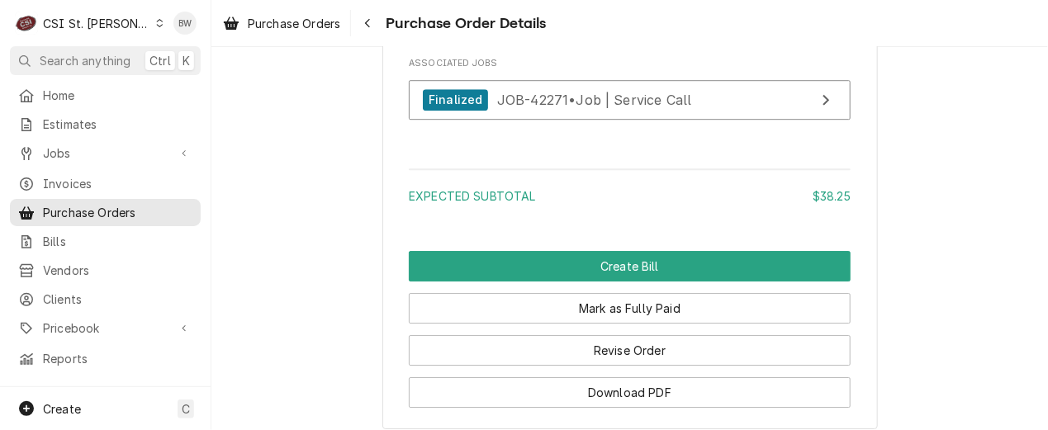
scroll to position [1570, 0]
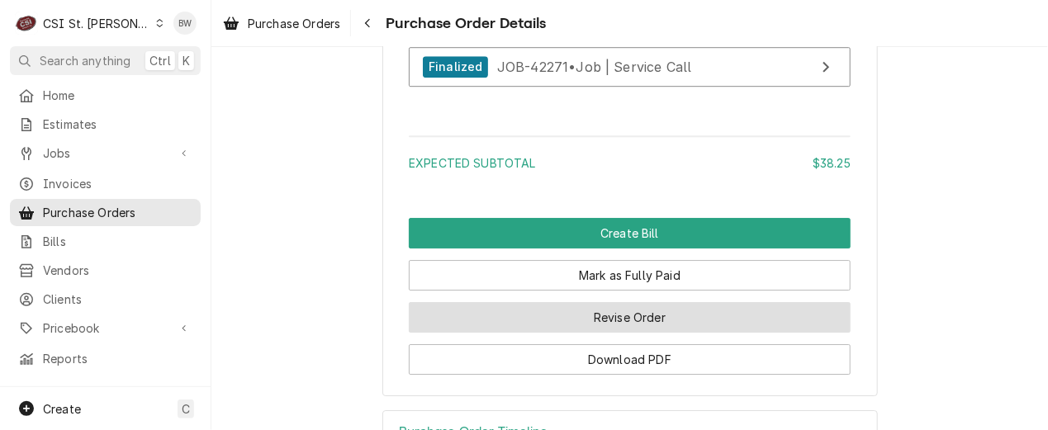
click at [568, 333] on button "Revise Order" at bounding box center [630, 317] width 442 height 31
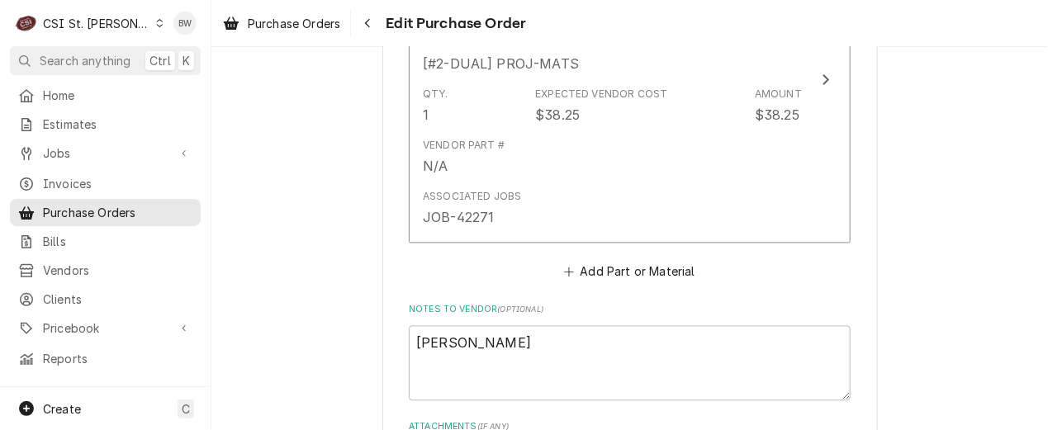
scroll to position [991, 0]
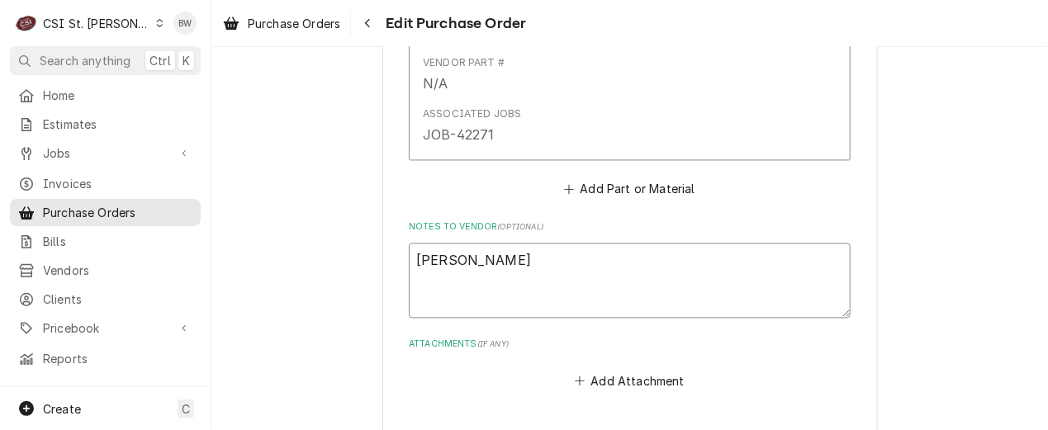
click at [509, 266] on textarea "[PERSON_NAME]" at bounding box center [630, 281] width 442 height 74
type textarea "x"
type textarea "[PERSON_NAME]"
type textarea "x"
type textarea "[PERSON_NAME] H"
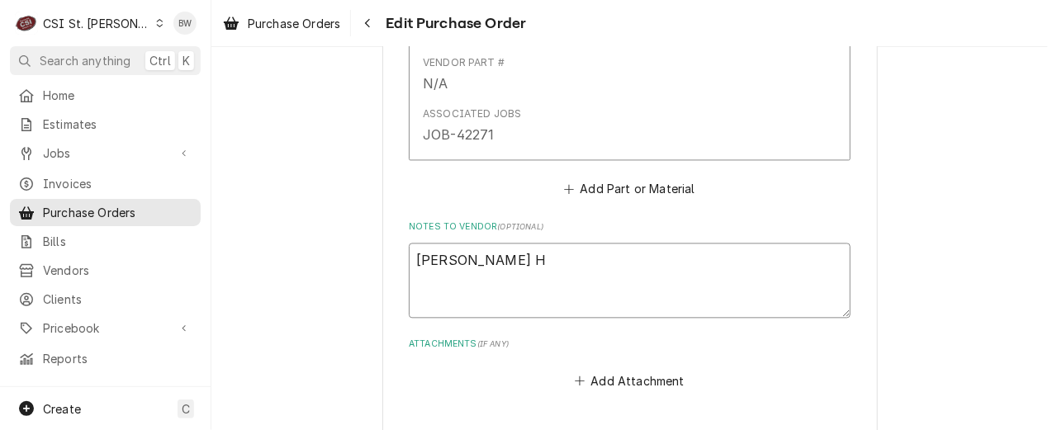
type textarea "x"
type textarea "[PERSON_NAME] He"
type textarea "x"
type textarea "[PERSON_NAME]"
type textarea "x"
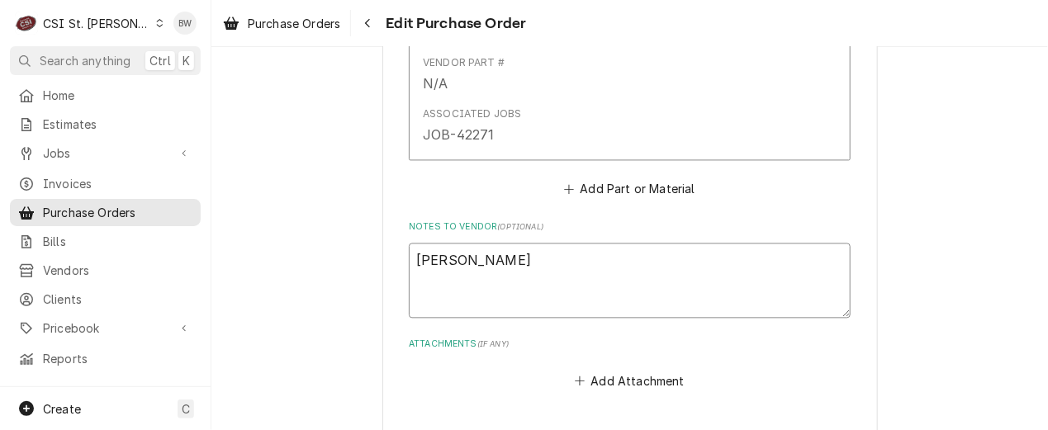
type textarea "[PERSON_NAME] Heat"
type textarea "x"
type textarea "[PERSON_NAME] Heat"
type textarea "x"
type textarea "[PERSON_NAME] Heat c"
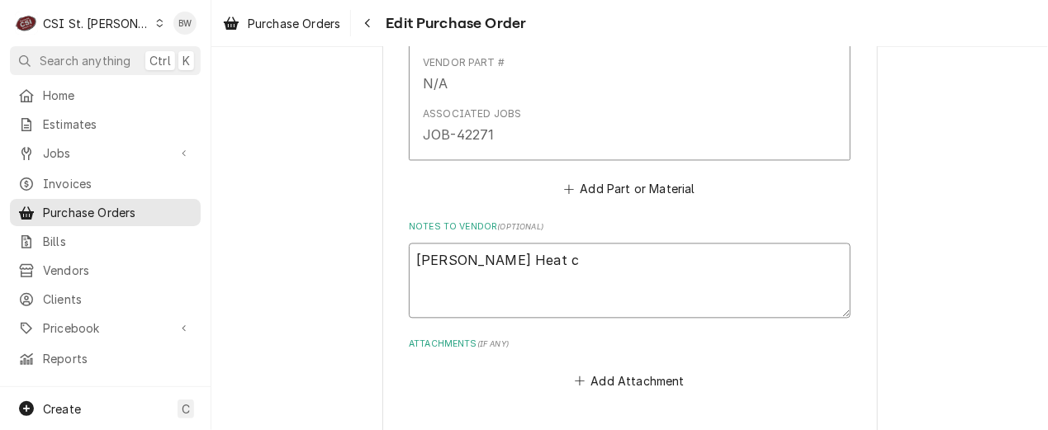
type textarea "x"
type textarea "[PERSON_NAME] Heat ca"
type textarea "x"
type textarea "[PERSON_NAME] Heat cab"
type textarea "x"
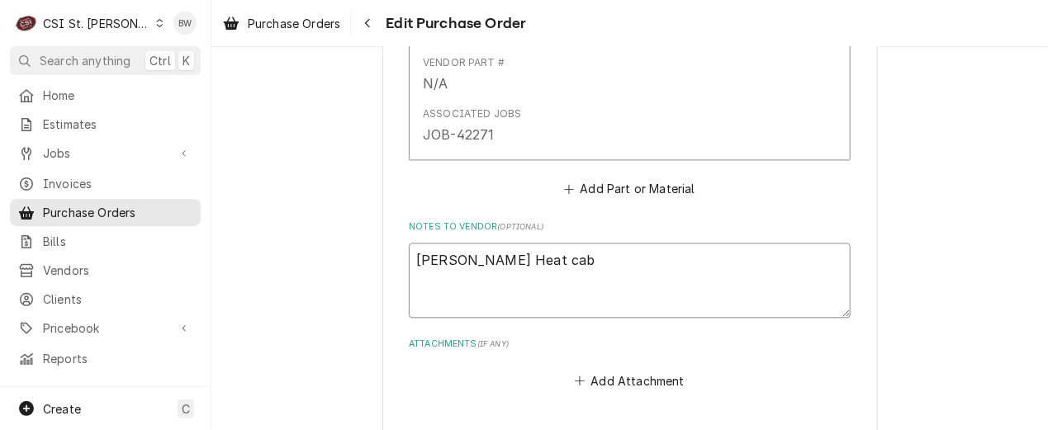
type textarea "[PERSON_NAME] Heat cabl"
type textarea "x"
type textarea "[PERSON_NAME] Heat cable"
type textarea "x"
type textarea "[PERSON_NAME] Heat cable"
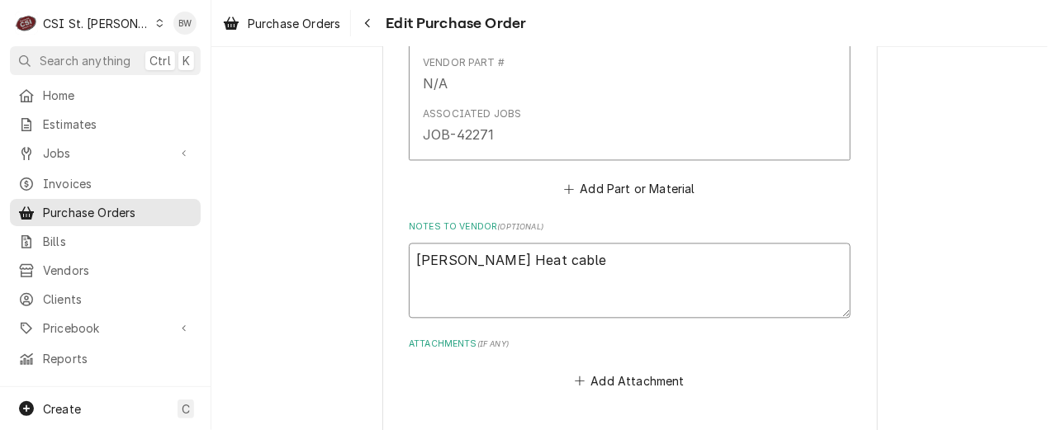
type textarea "x"
type textarea "[PERSON_NAME] Heat cable k"
type textarea "x"
type textarea "[PERSON_NAME] Heat cable ki"
type textarea "x"
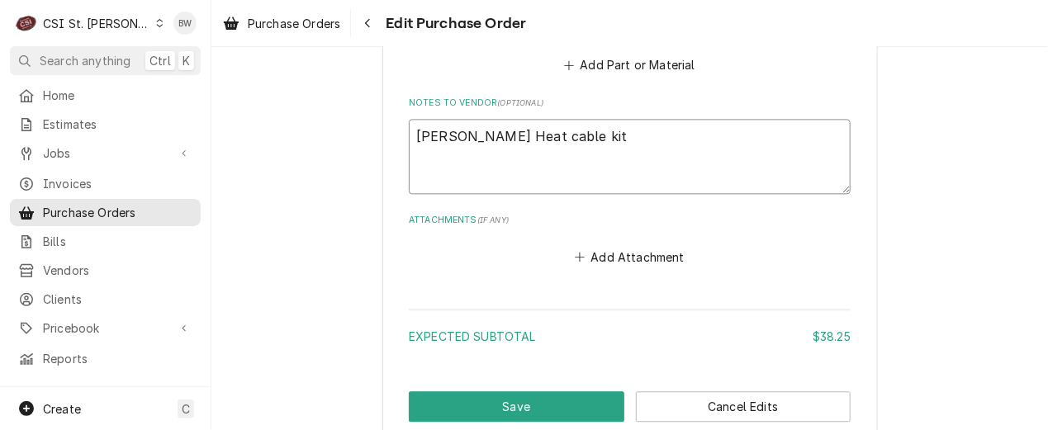
scroll to position [1219, 0]
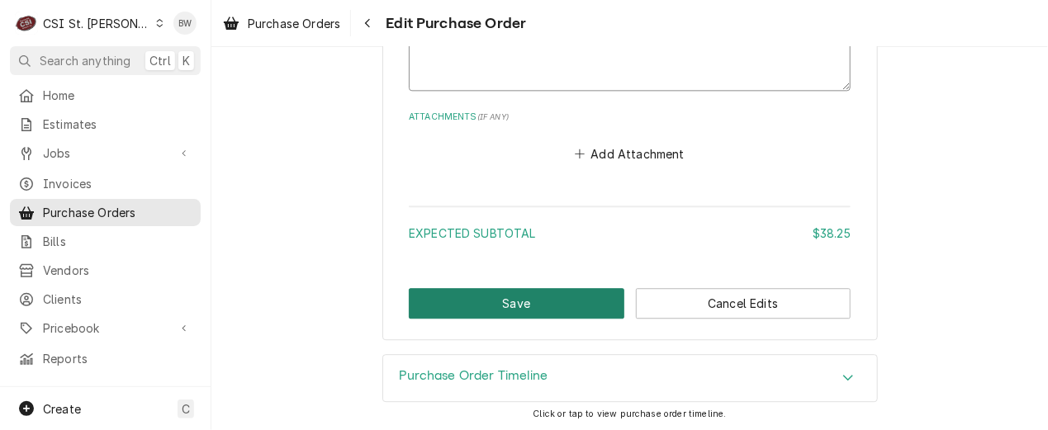
type textarea "[PERSON_NAME] Heat cable kit"
click at [513, 314] on button "Save" at bounding box center [517, 303] width 216 height 31
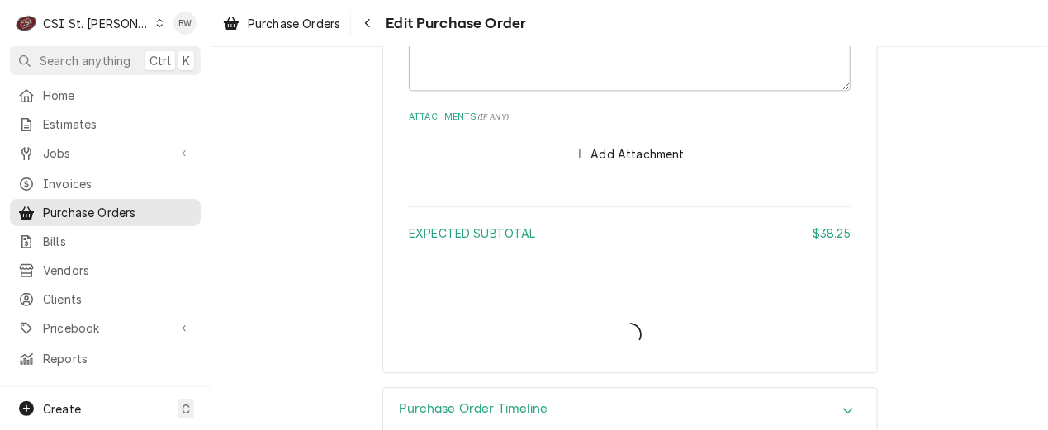
type textarea "x"
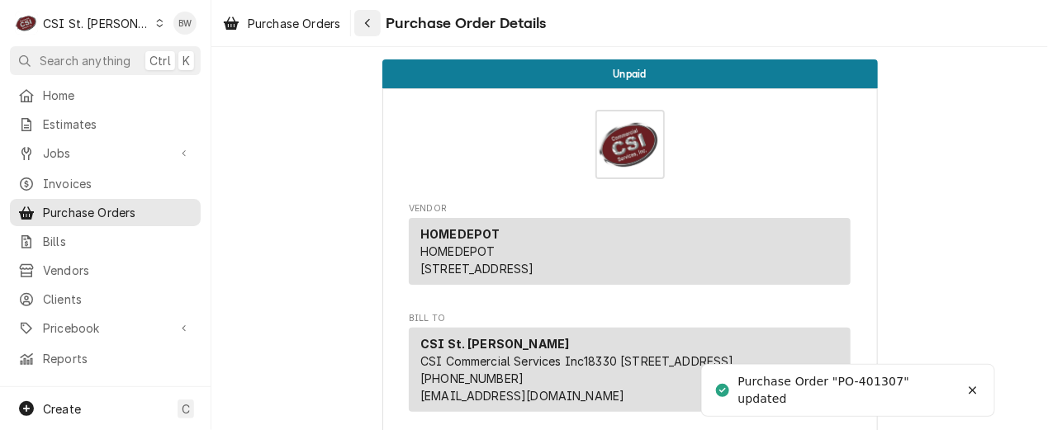
click at [372, 25] on icon "Navigate back" at bounding box center [367, 23] width 7 height 12
